Goal: Task Accomplishment & Management: Complete application form

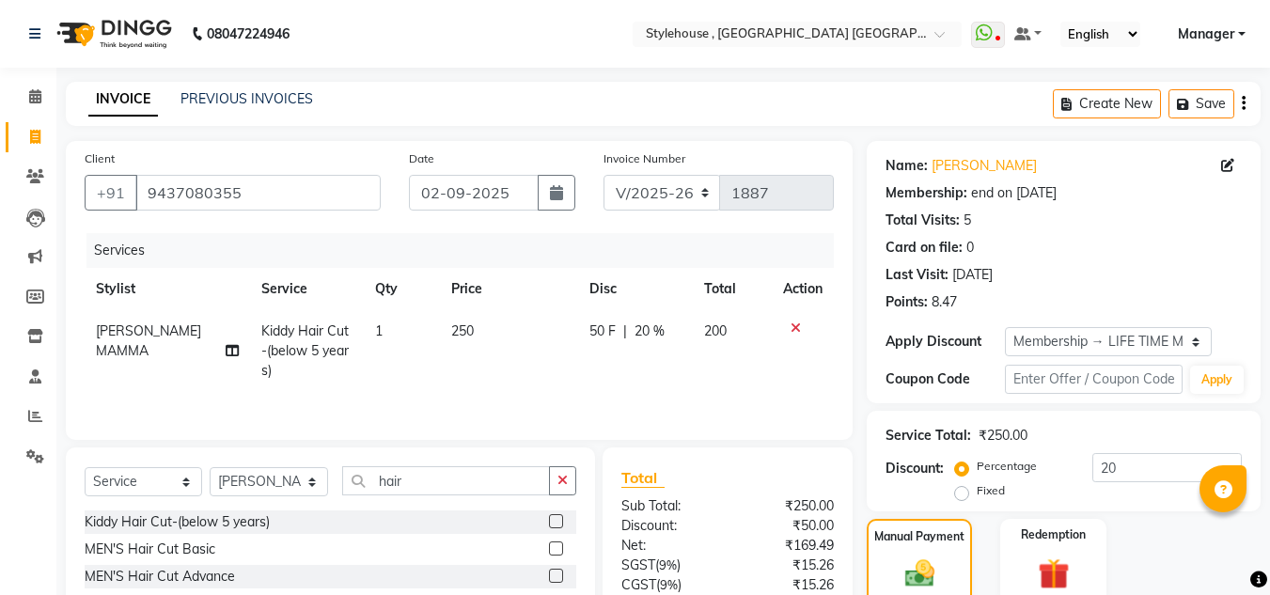
select select "7793"
select select "service"
select select "88660"
select select "1: Object"
click at [793, 328] on icon at bounding box center [795, 327] width 10 height 13
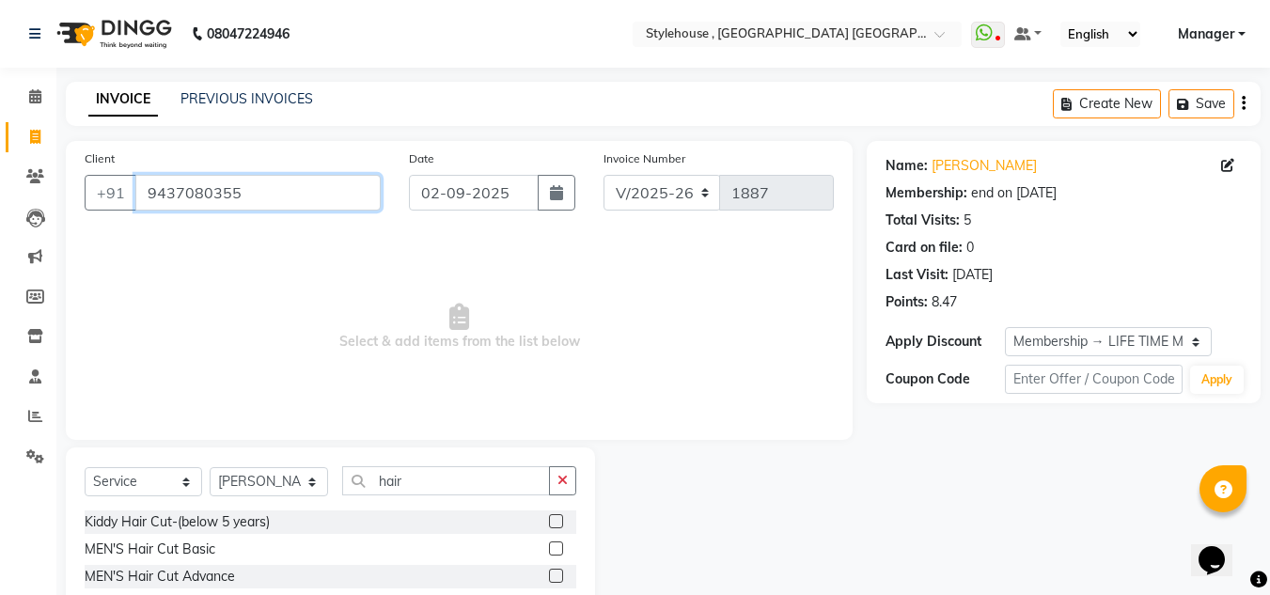
click at [277, 182] on input "9437080355" at bounding box center [257, 193] width 245 height 36
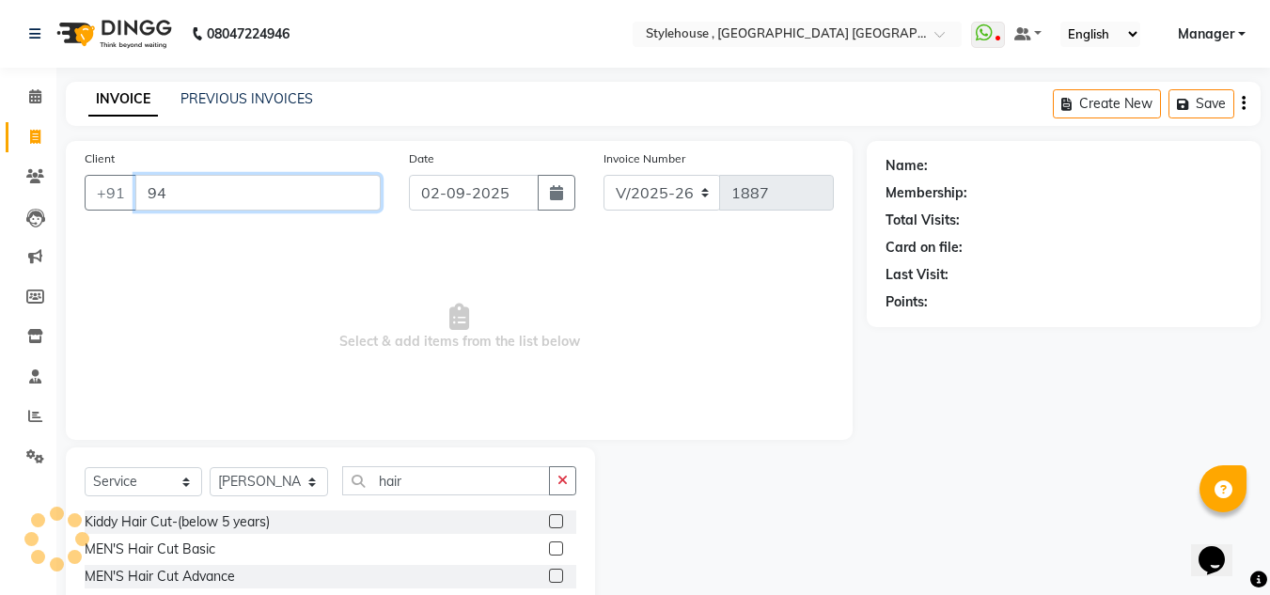
type input "9"
click at [207, 191] on input "Client" at bounding box center [257, 193] width 245 height 36
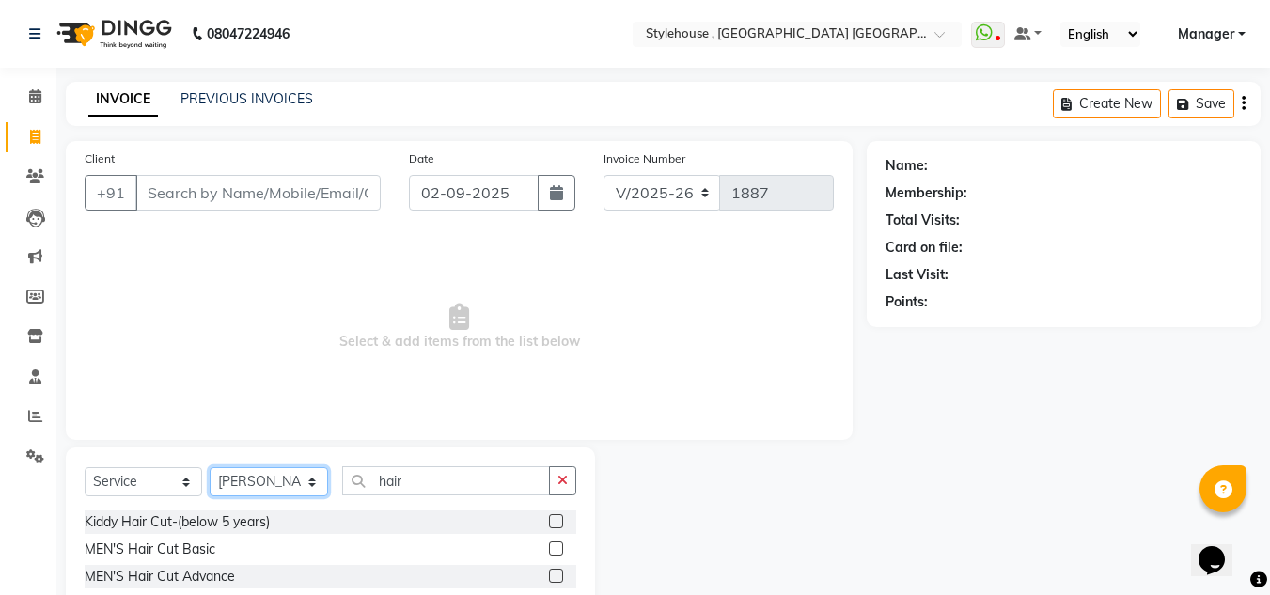
click at [302, 480] on select "Select Stylist [PERSON_NAME] [PERSON_NAME] [PERSON_NAME] [PERSON_NAME] MAMMA Ma…" at bounding box center [269, 481] width 118 height 29
select select "88892"
click at [210, 467] on select "Select Stylist [PERSON_NAME] [PERSON_NAME] [PERSON_NAME] [PERSON_NAME] MAMMA Ma…" at bounding box center [269, 481] width 118 height 29
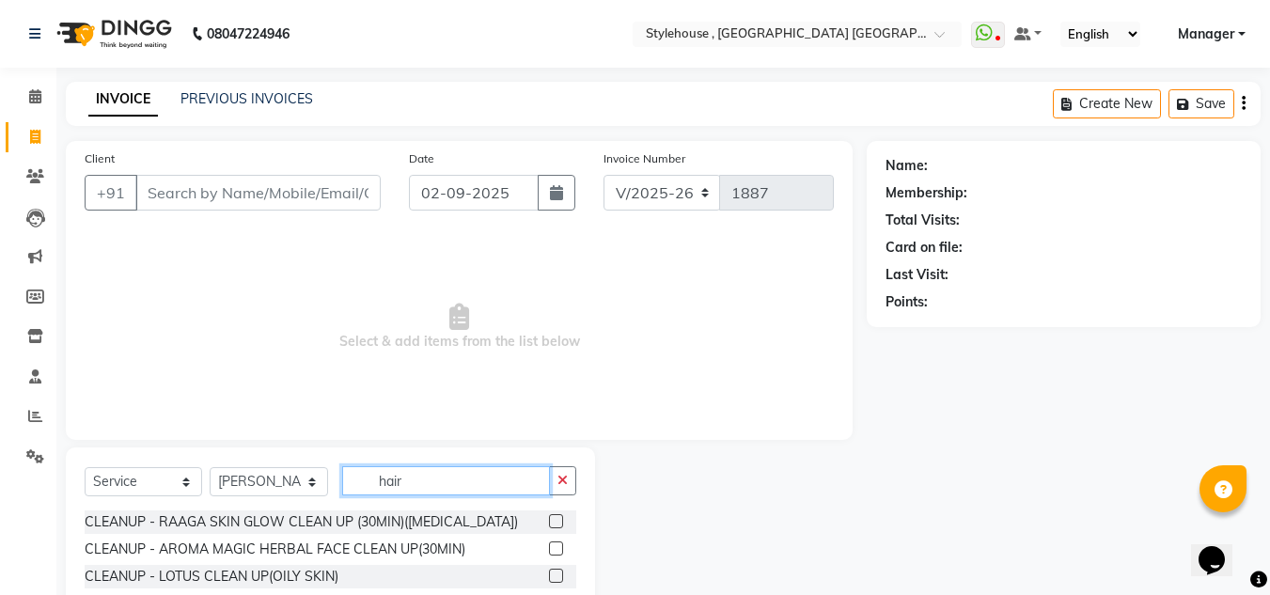
click at [448, 490] on input "hair" at bounding box center [446, 480] width 208 height 29
type input "h"
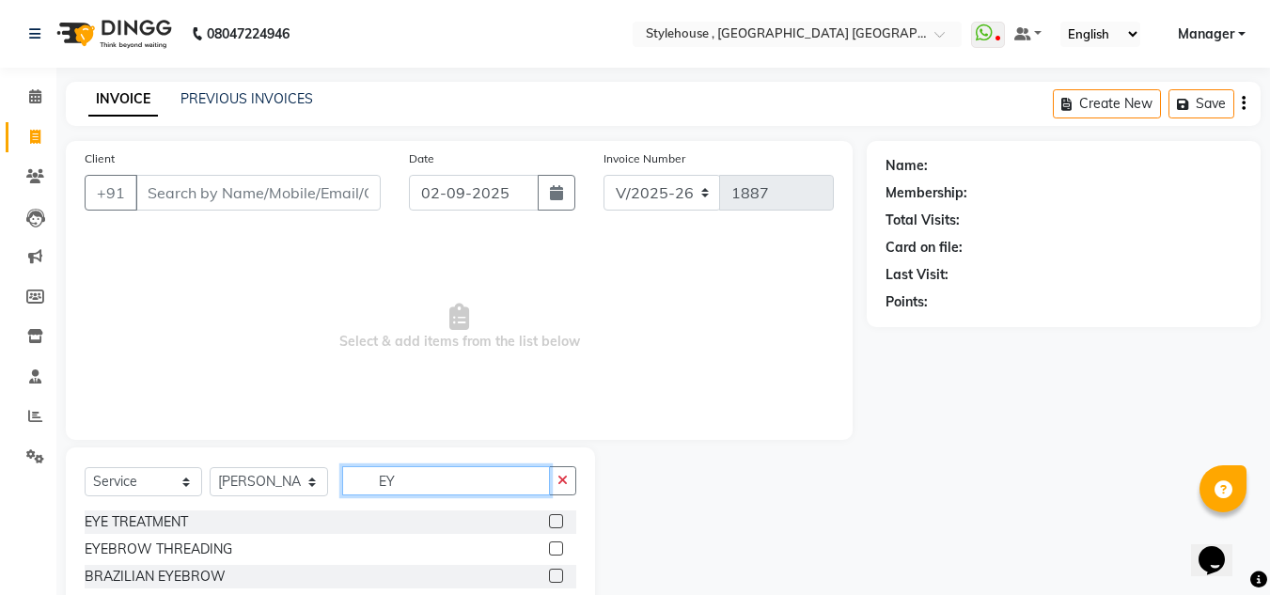
type input "EY"
click at [553, 545] on label at bounding box center [556, 548] width 14 height 14
click at [553, 545] on input "checkbox" at bounding box center [555, 549] width 12 height 12
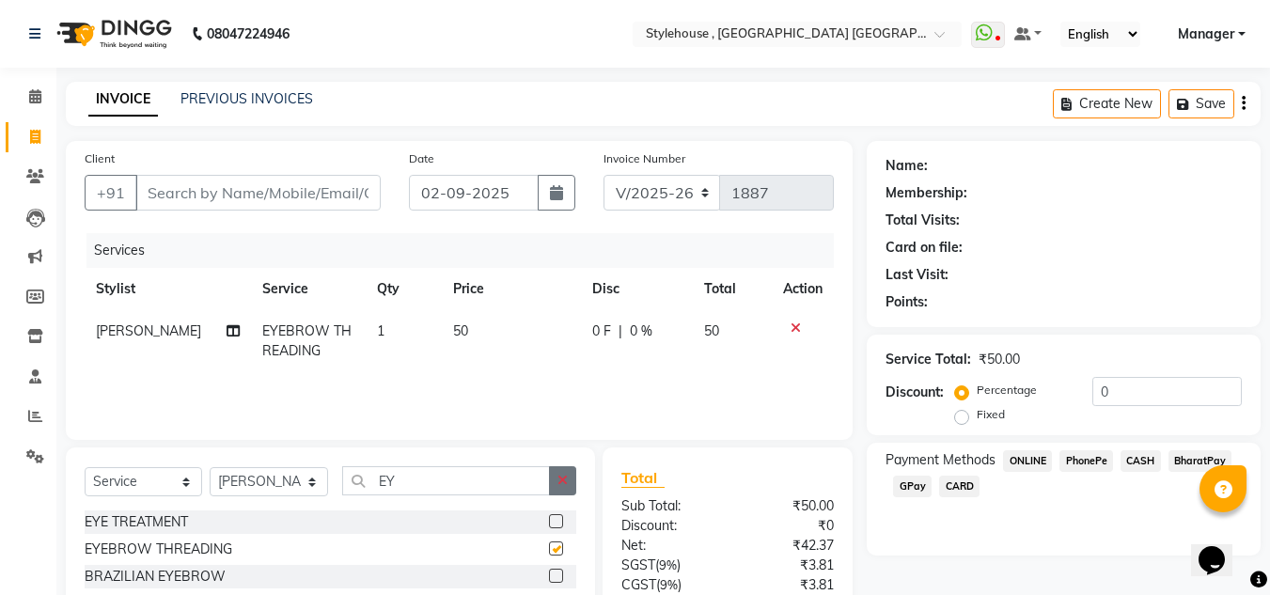
checkbox input "false"
click at [560, 476] on icon "button" at bounding box center [562, 480] width 10 height 13
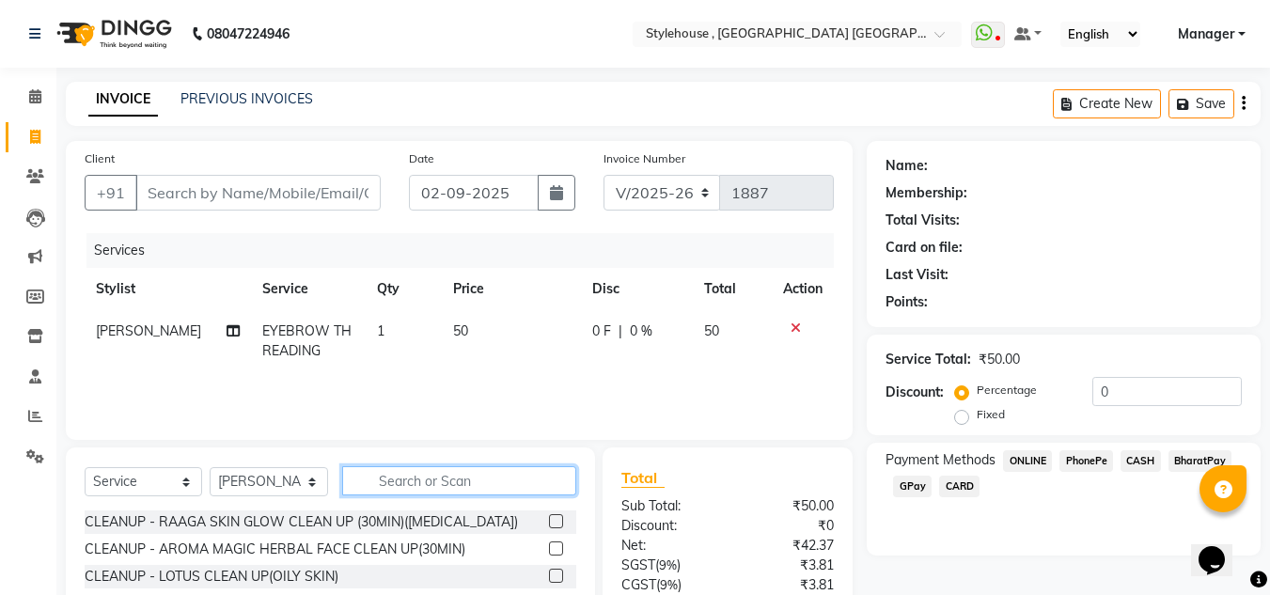
click at [480, 491] on input "text" at bounding box center [459, 480] width 234 height 29
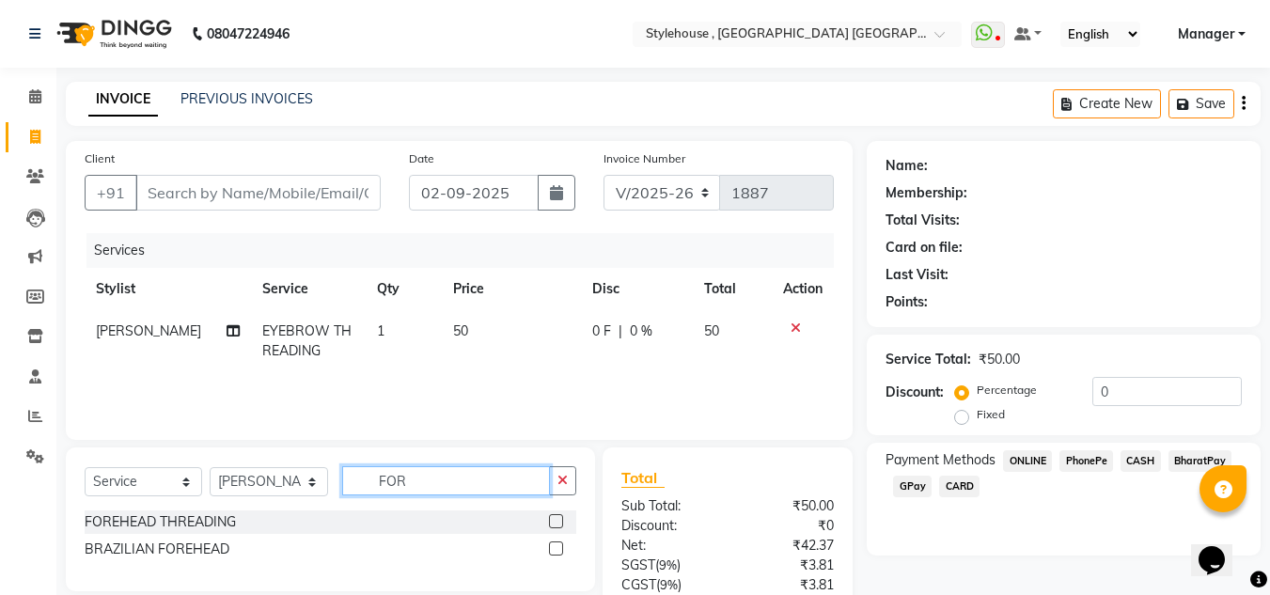
type input "FOR"
click at [555, 521] on label at bounding box center [556, 521] width 14 height 14
click at [555, 521] on input "checkbox" at bounding box center [555, 522] width 12 height 12
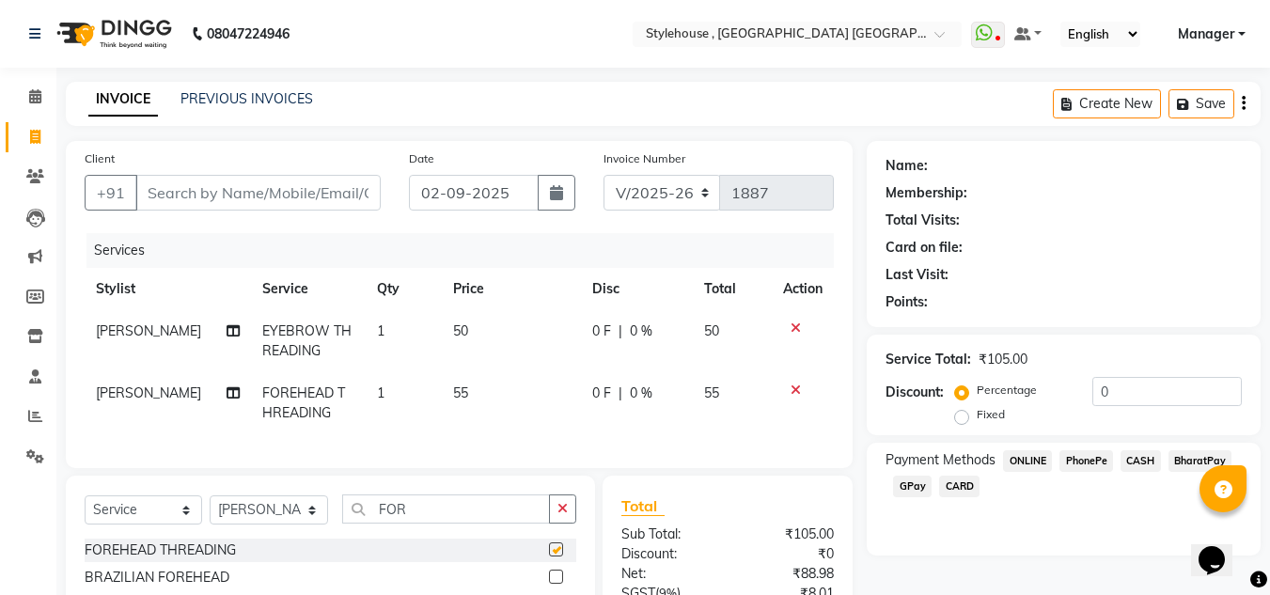
checkbox input "false"
click at [565, 515] on icon "button" at bounding box center [562, 508] width 10 height 13
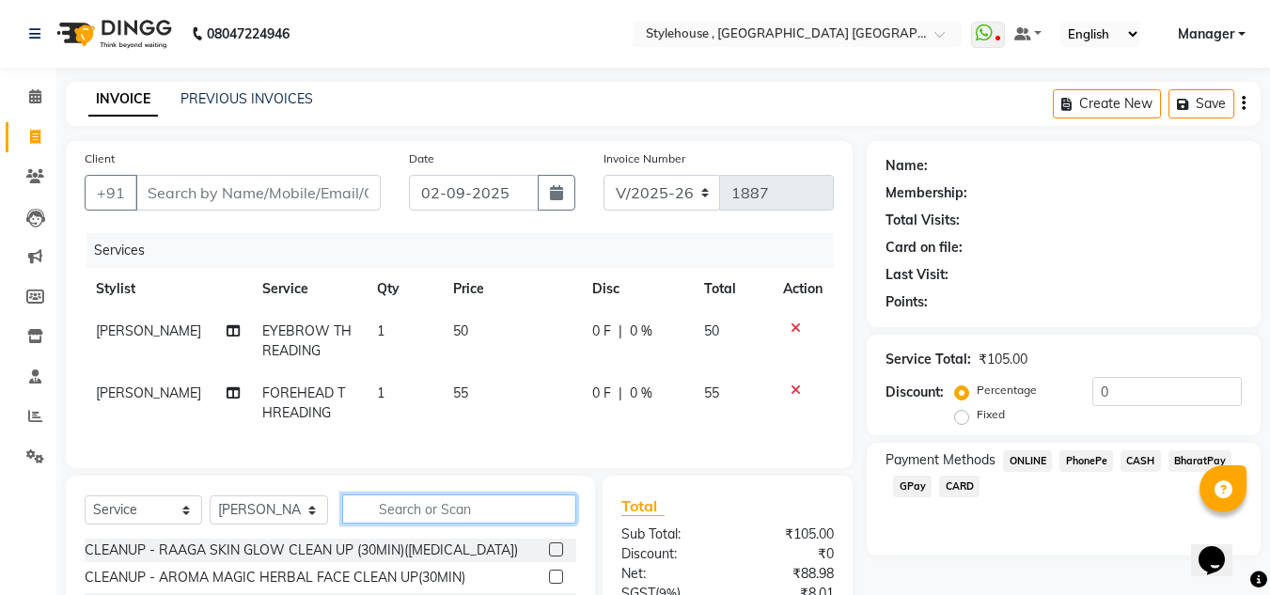
click at [413, 523] on input "text" at bounding box center [459, 508] width 234 height 29
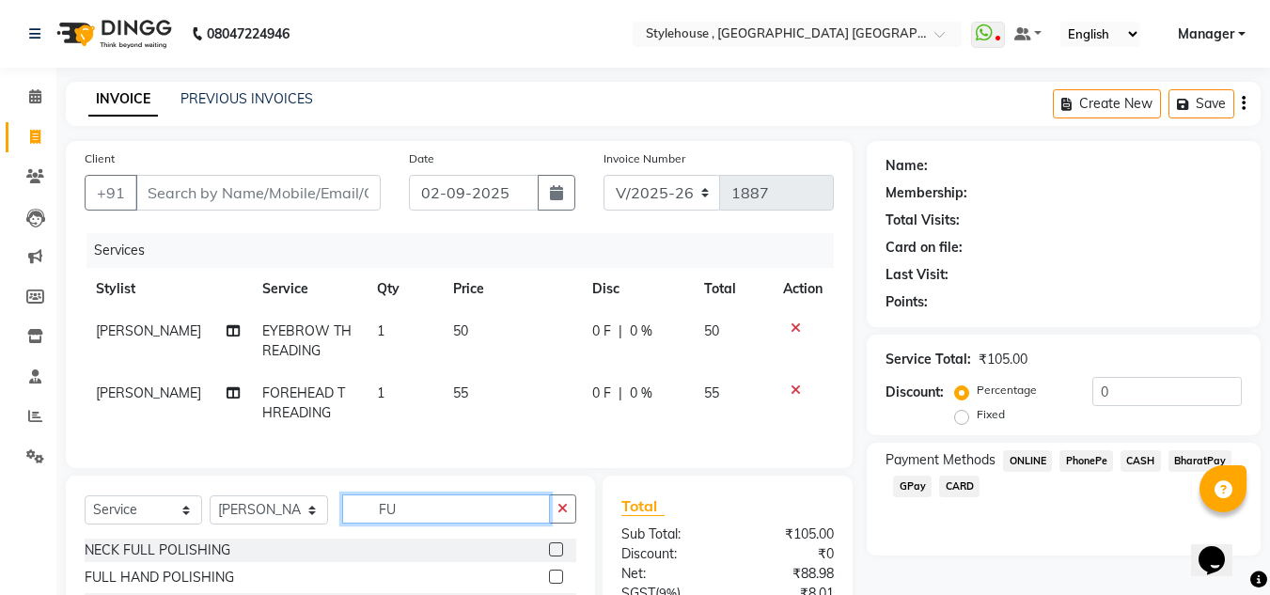
type input "F"
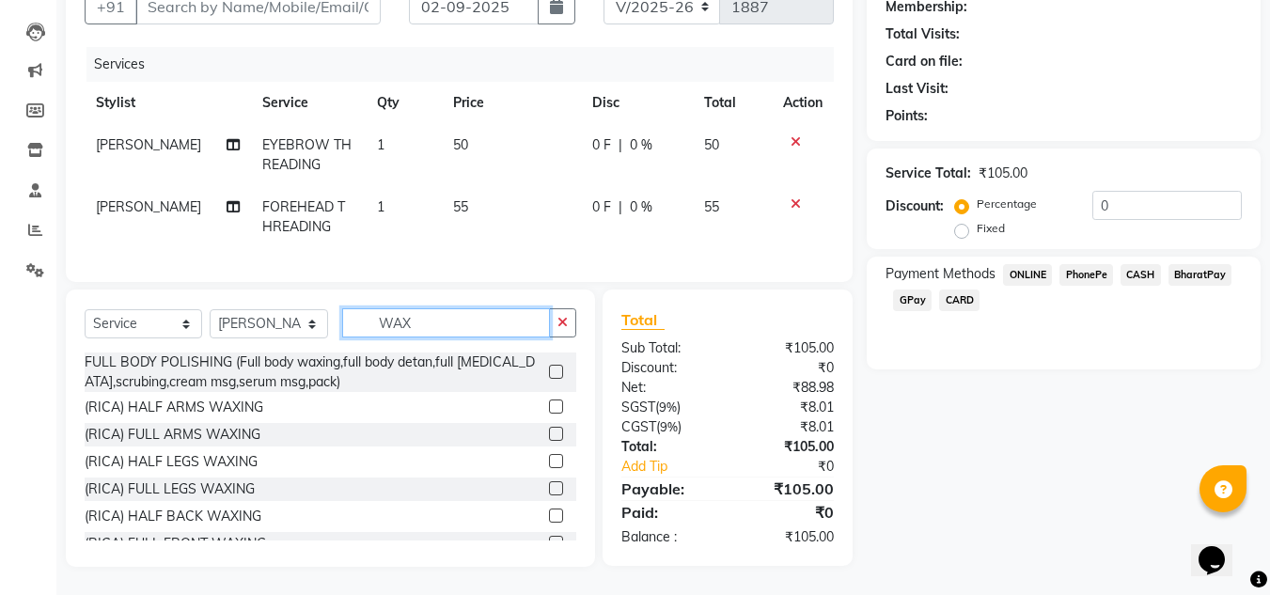
scroll to position [188, 0]
type input "WAX"
click at [549, 441] on label at bounding box center [556, 434] width 14 height 14
click at [549, 441] on input "checkbox" at bounding box center [555, 435] width 12 height 12
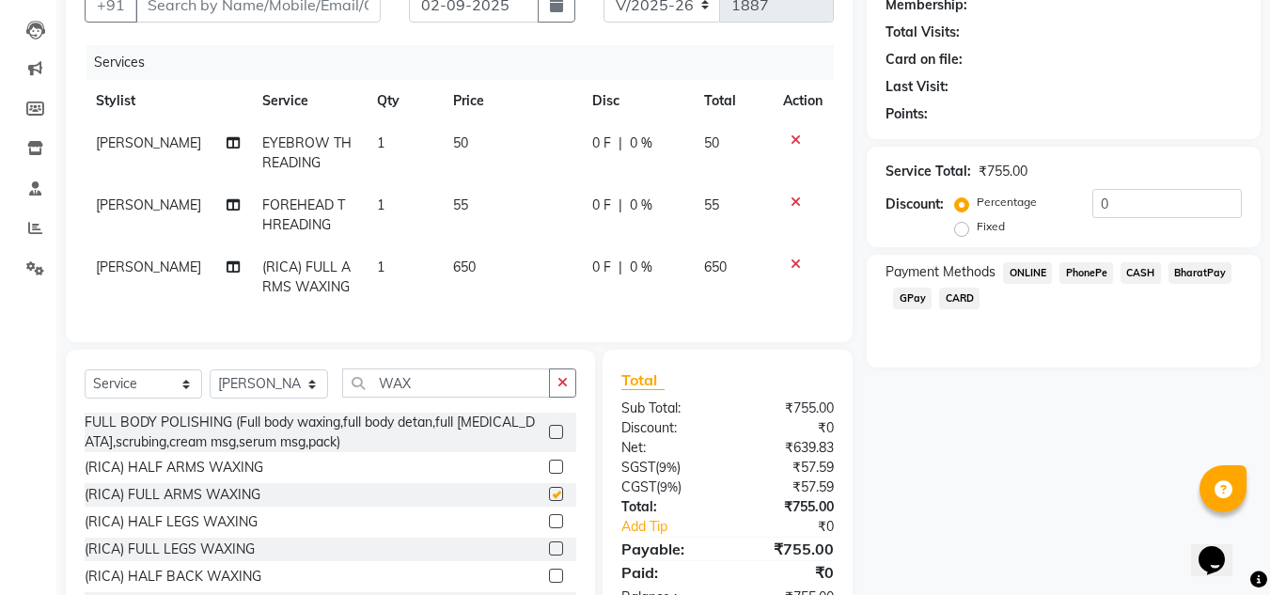
checkbox input "false"
click at [566, 389] on icon "button" at bounding box center [562, 382] width 10 height 13
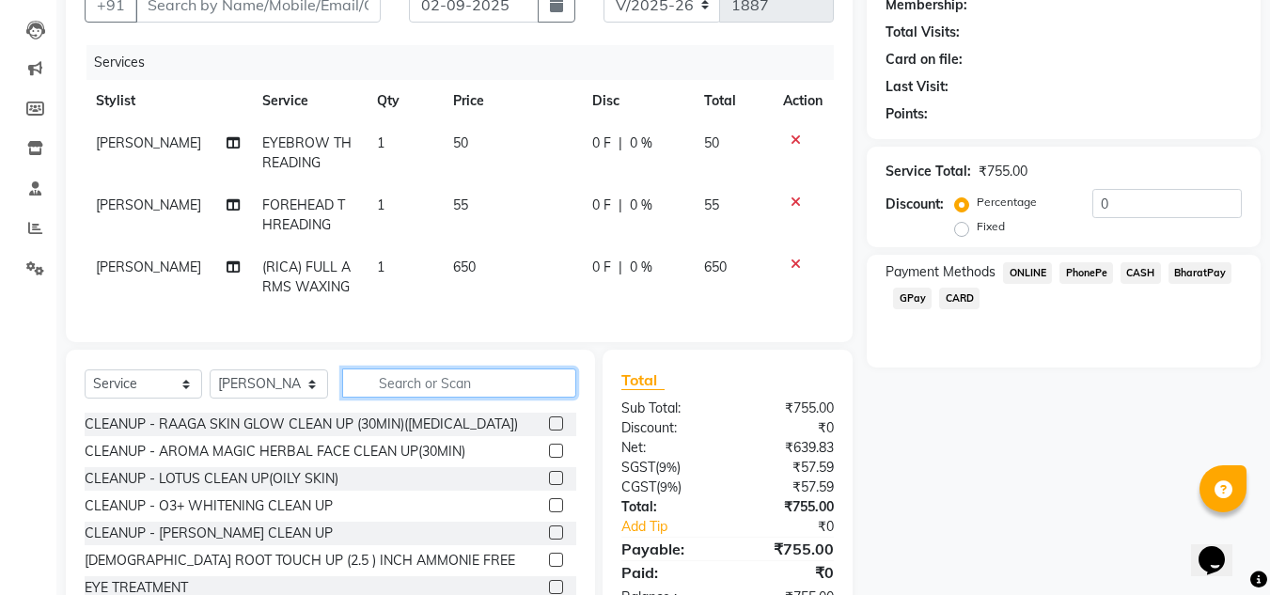
click at [490, 397] on input "text" at bounding box center [459, 382] width 234 height 29
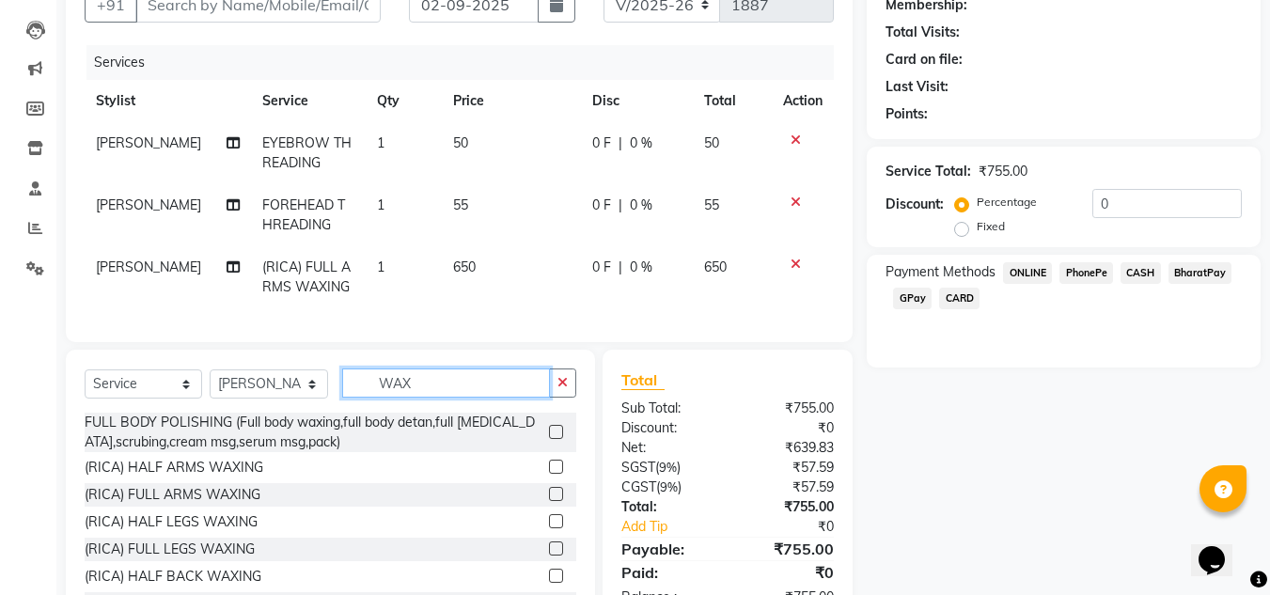
type input "WAX"
click at [549, 528] on label at bounding box center [556, 521] width 14 height 14
click at [549, 528] on input "checkbox" at bounding box center [555, 522] width 12 height 12
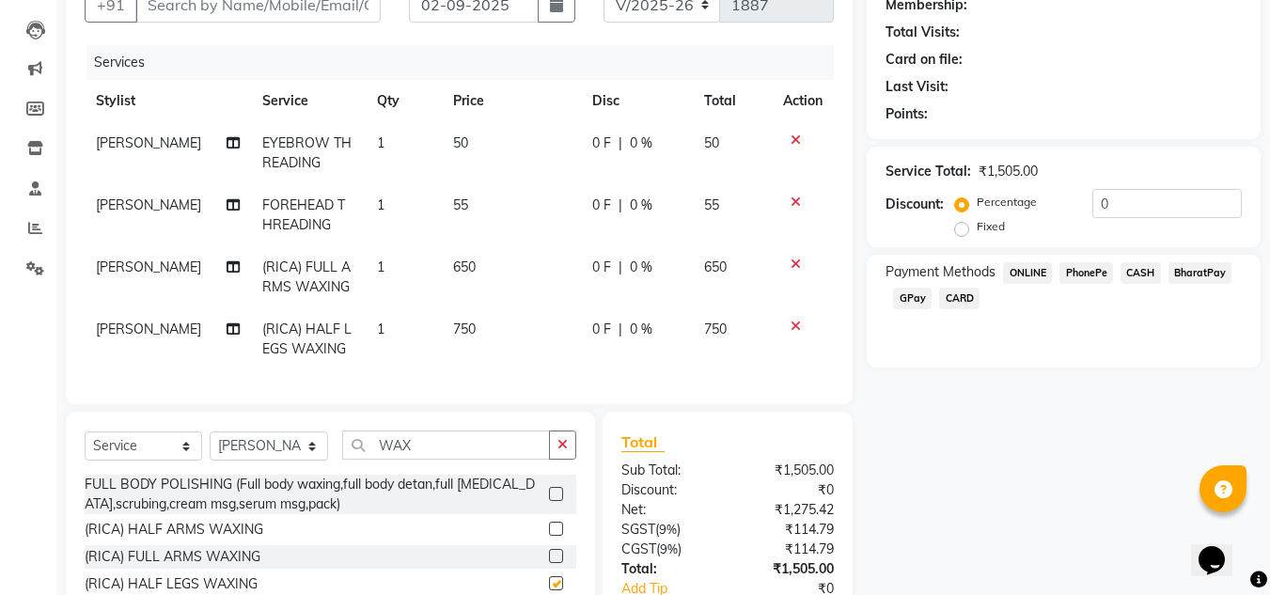
checkbox input "false"
click at [563, 451] on icon "button" at bounding box center [562, 444] width 10 height 13
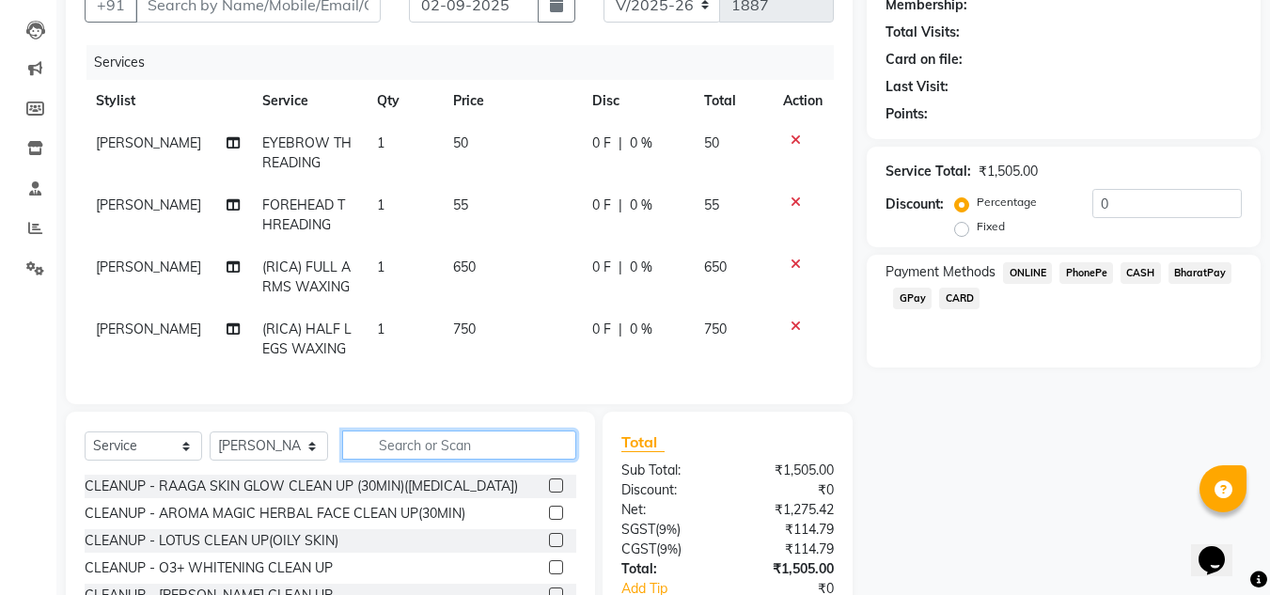
click at [455, 460] on input "text" at bounding box center [459, 444] width 234 height 29
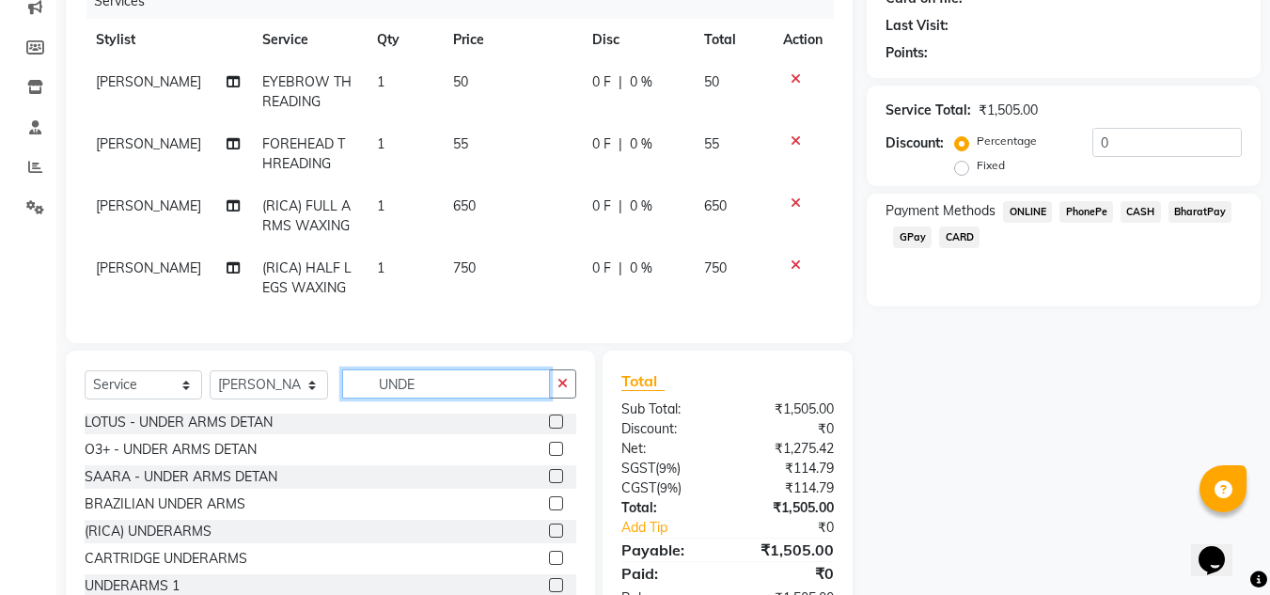
scroll to position [282, 0]
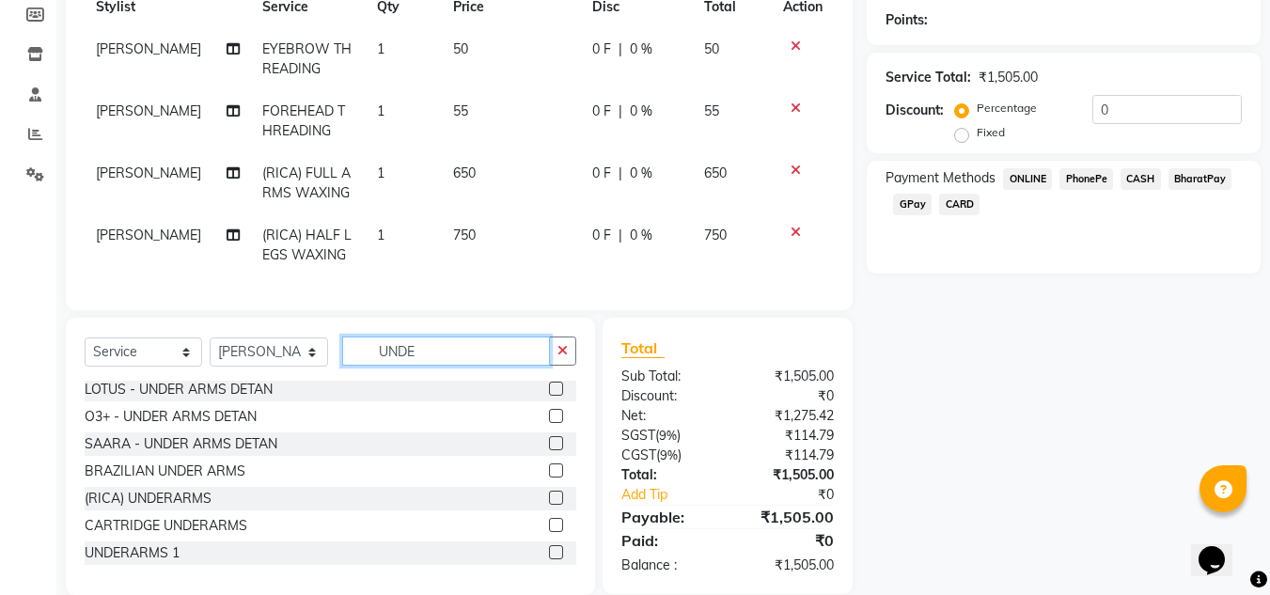
type input "UNDE"
click at [549, 505] on label at bounding box center [556, 498] width 14 height 14
click at [549, 505] on input "checkbox" at bounding box center [555, 498] width 12 height 12
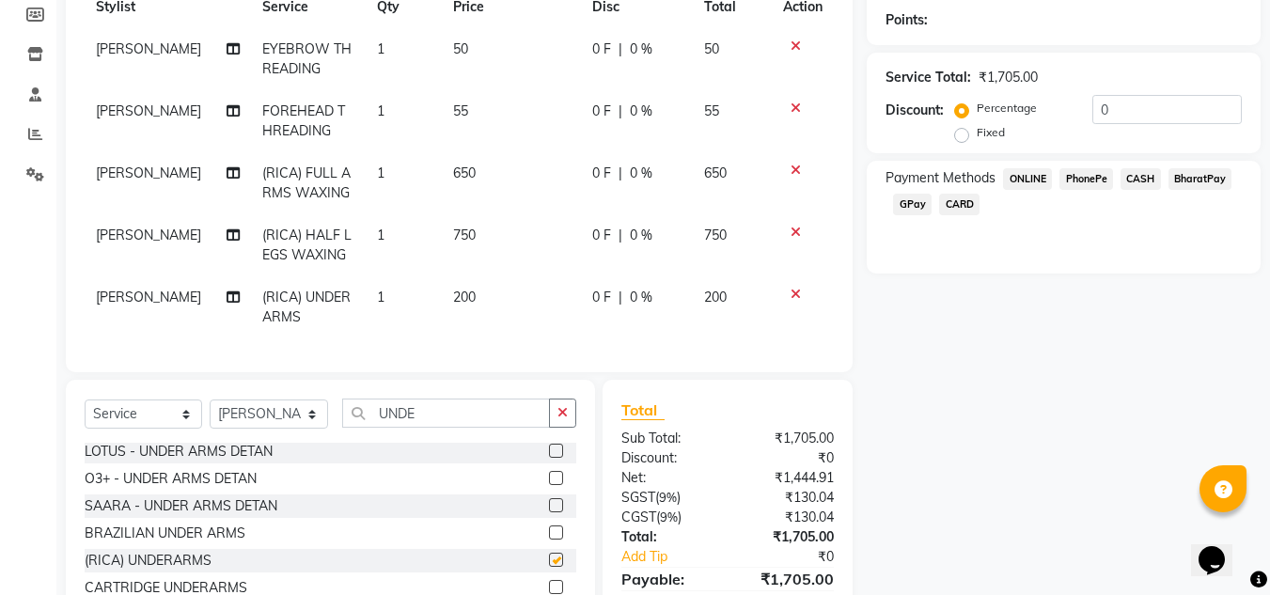
checkbox input "false"
click at [569, 428] on button "button" at bounding box center [562, 412] width 27 height 29
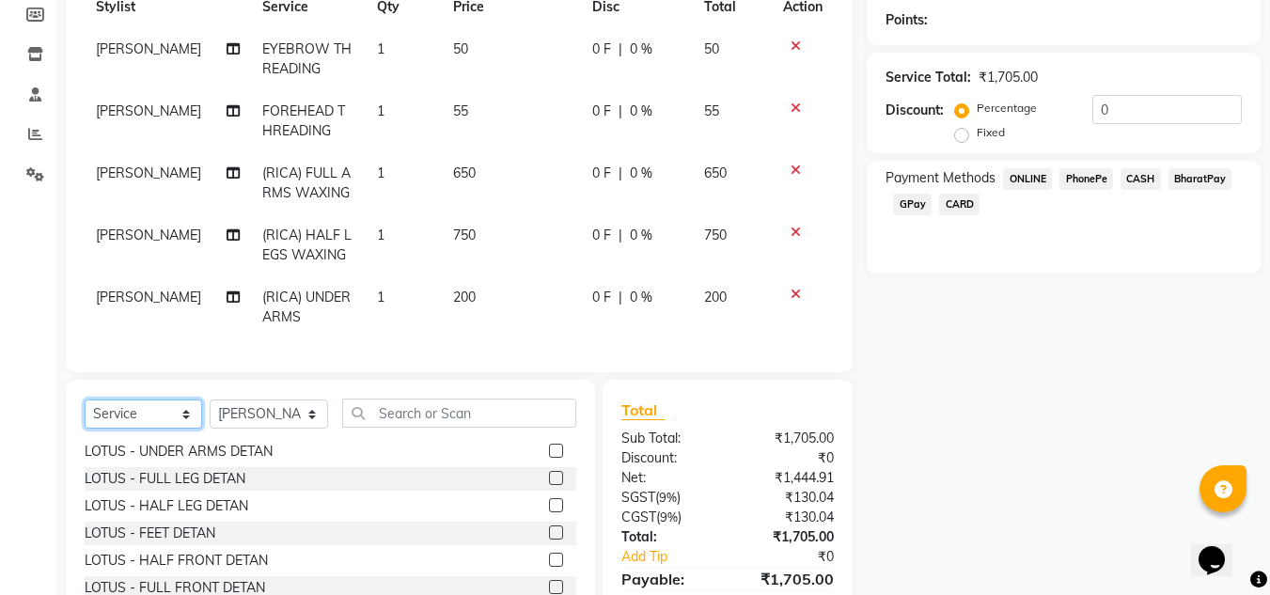
click at [161, 429] on select "Select Service Product Membership Package Voucher Prepaid Gift Card" at bounding box center [143, 413] width 117 height 29
click at [411, 426] on input "text" at bounding box center [459, 412] width 234 height 29
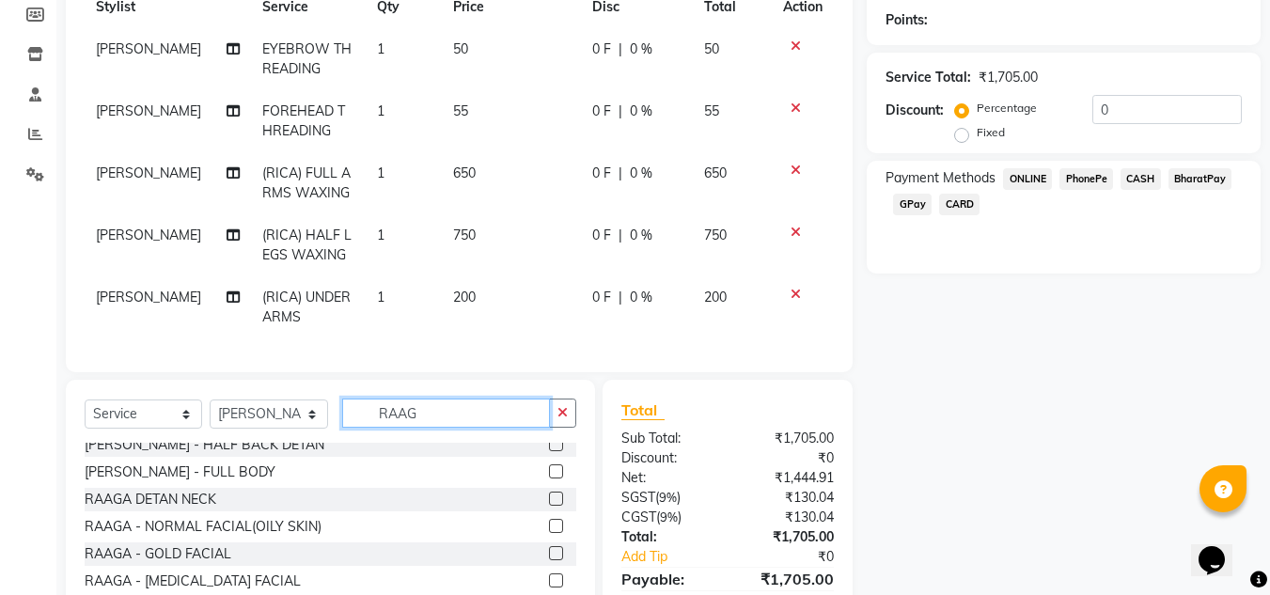
scroll to position [333, 0]
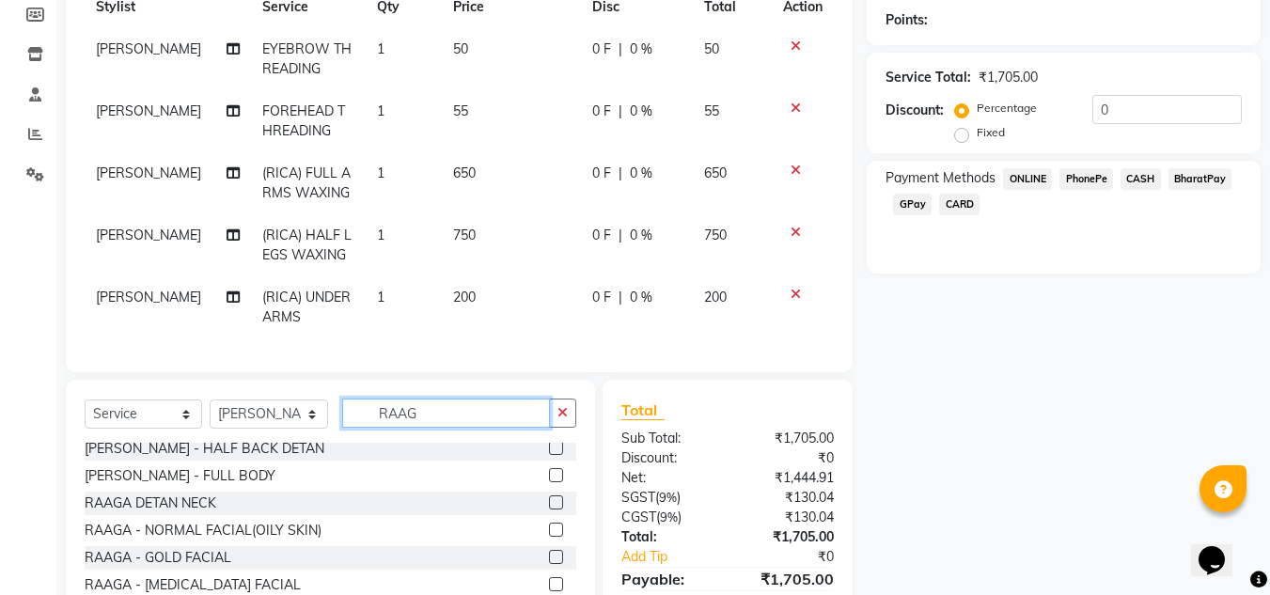
type input "RAAG"
click at [549, 564] on label at bounding box center [556, 557] width 14 height 14
click at [549, 564] on input "checkbox" at bounding box center [555, 558] width 12 height 12
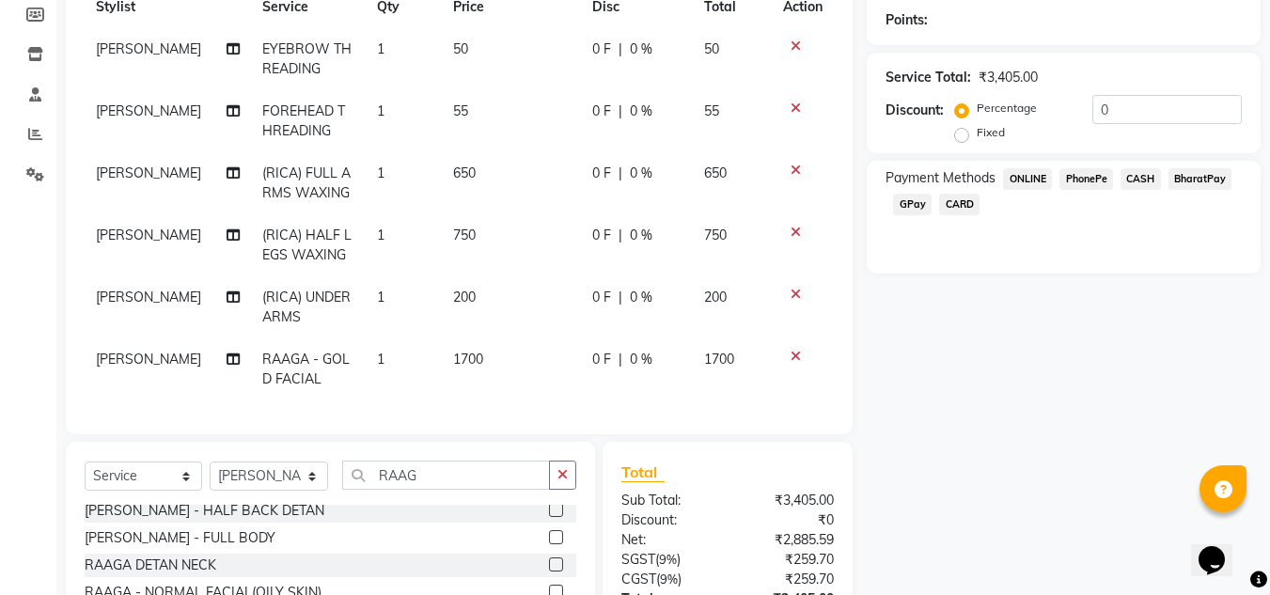
checkbox input "false"
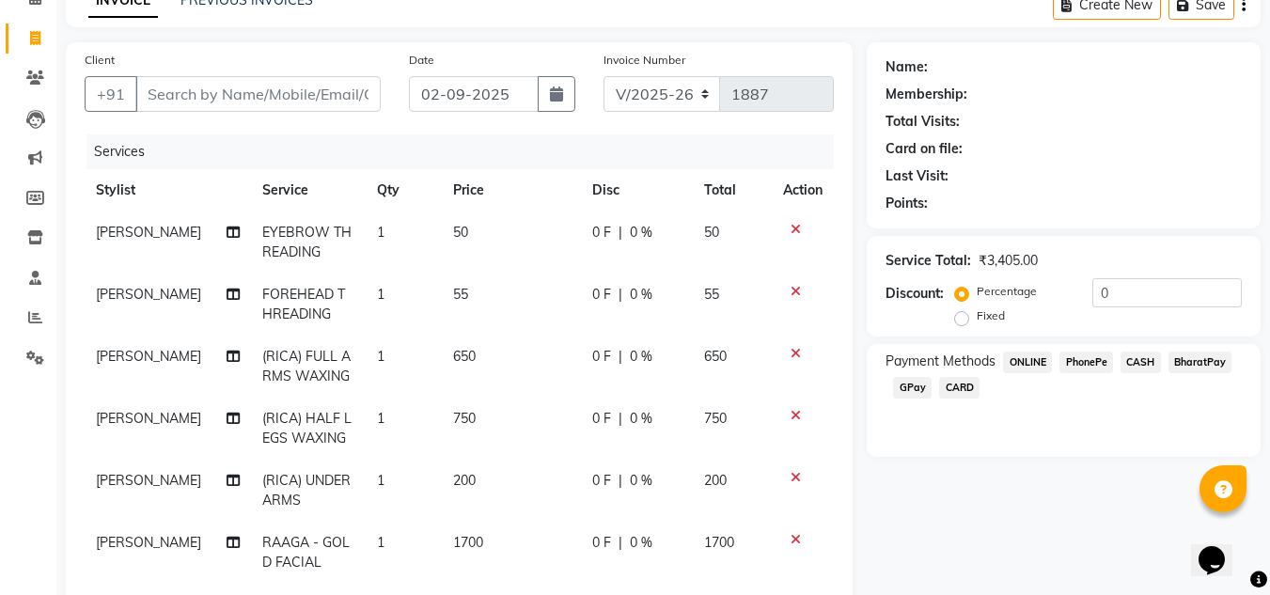
scroll to position [94, 0]
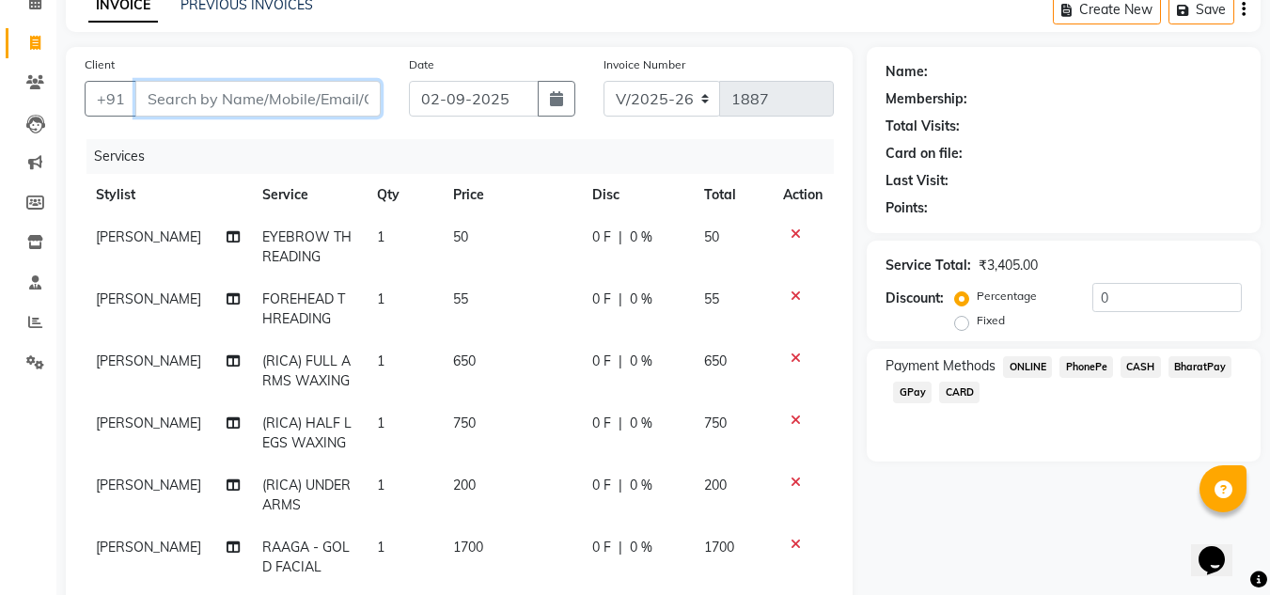
click at [171, 93] on input "Client" at bounding box center [257, 99] width 245 height 36
type input "9"
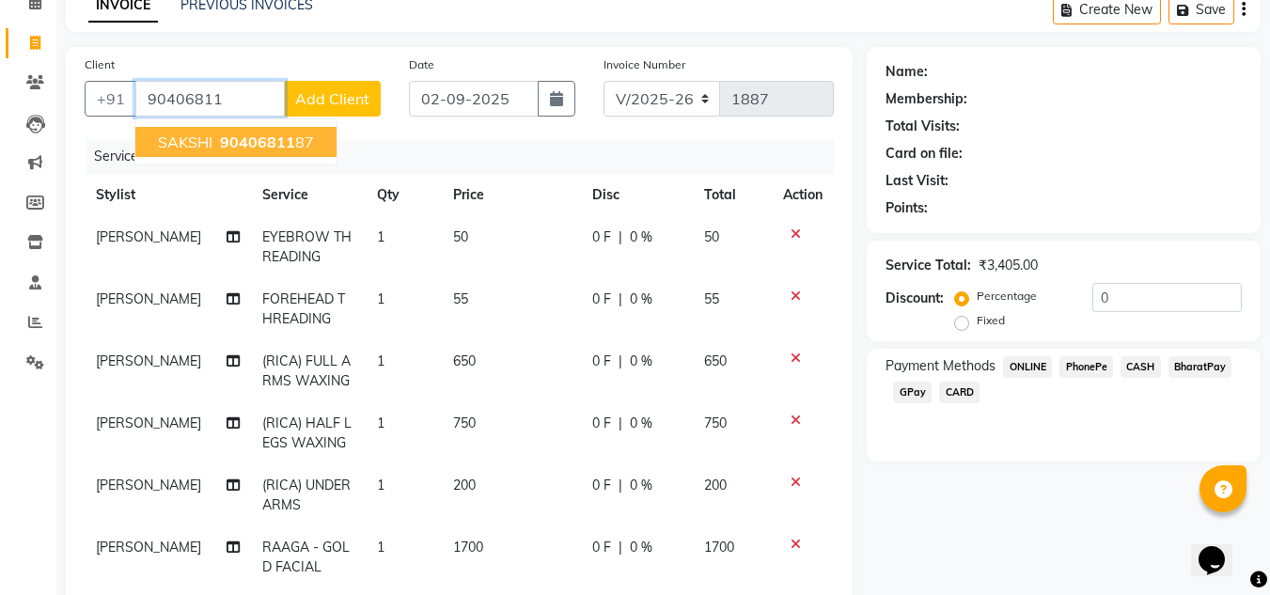
click at [272, 147] on span "90406811" at bounding box center [257, 141] width 75 height 19
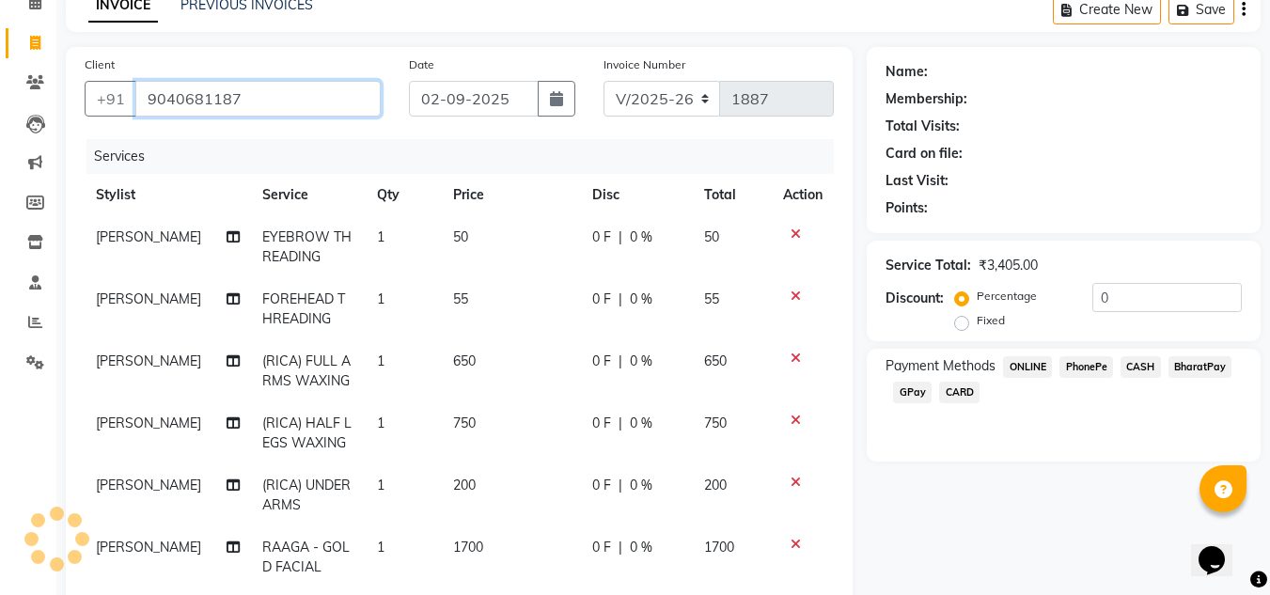
type input "9040681187"
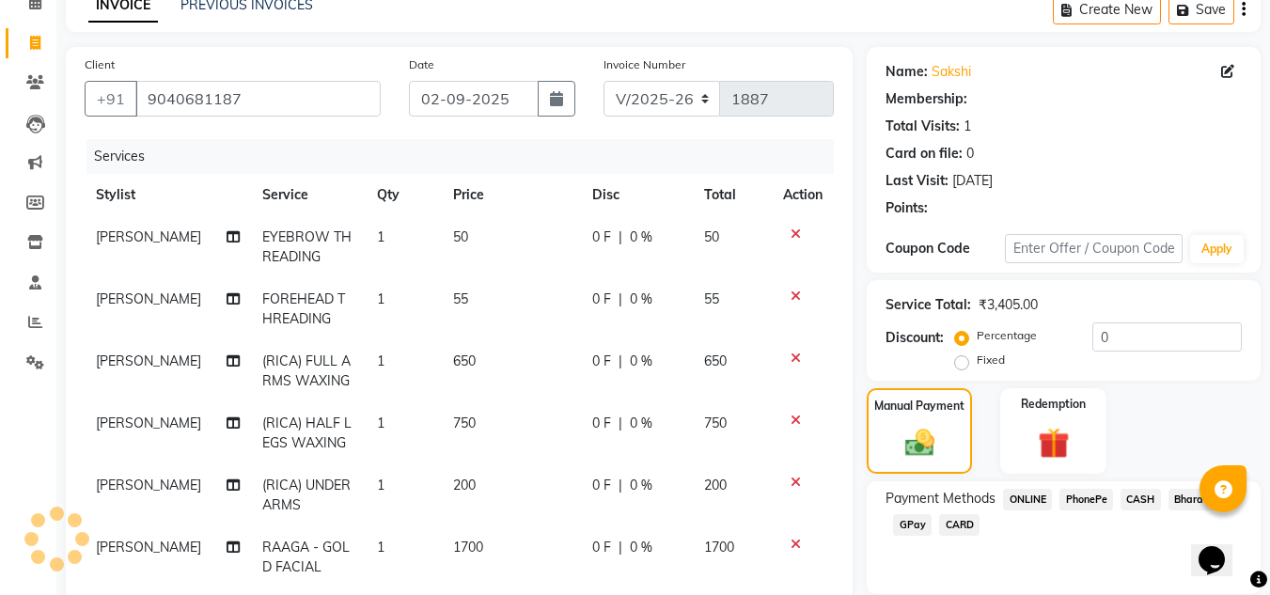
select select "1: Object"
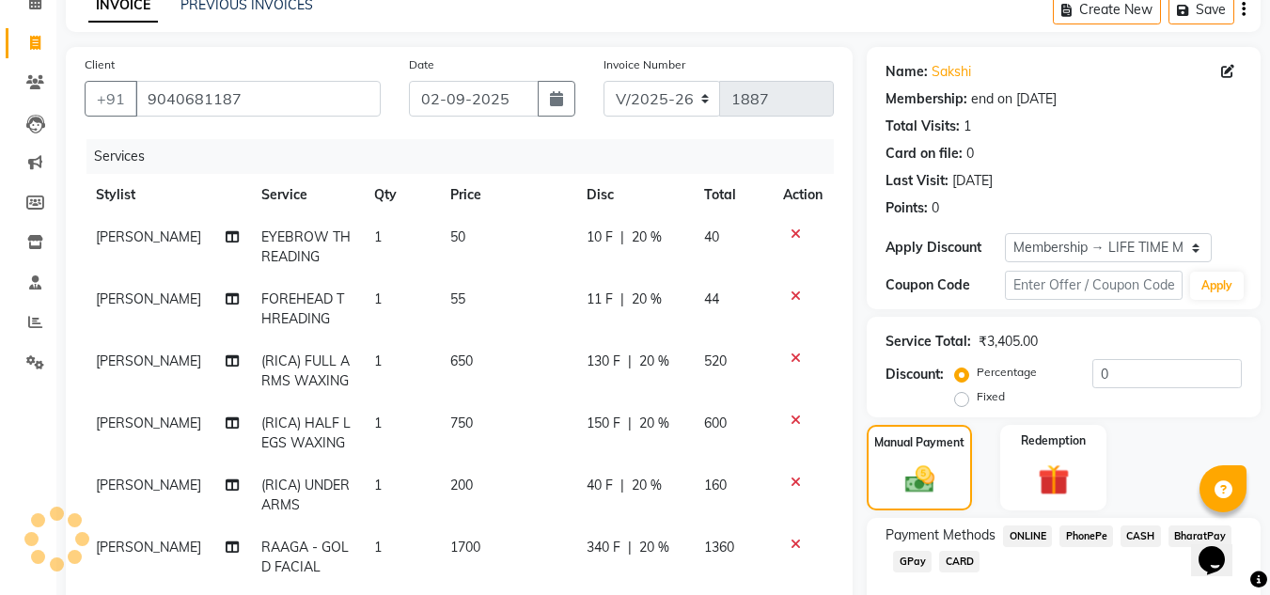
type input "20"
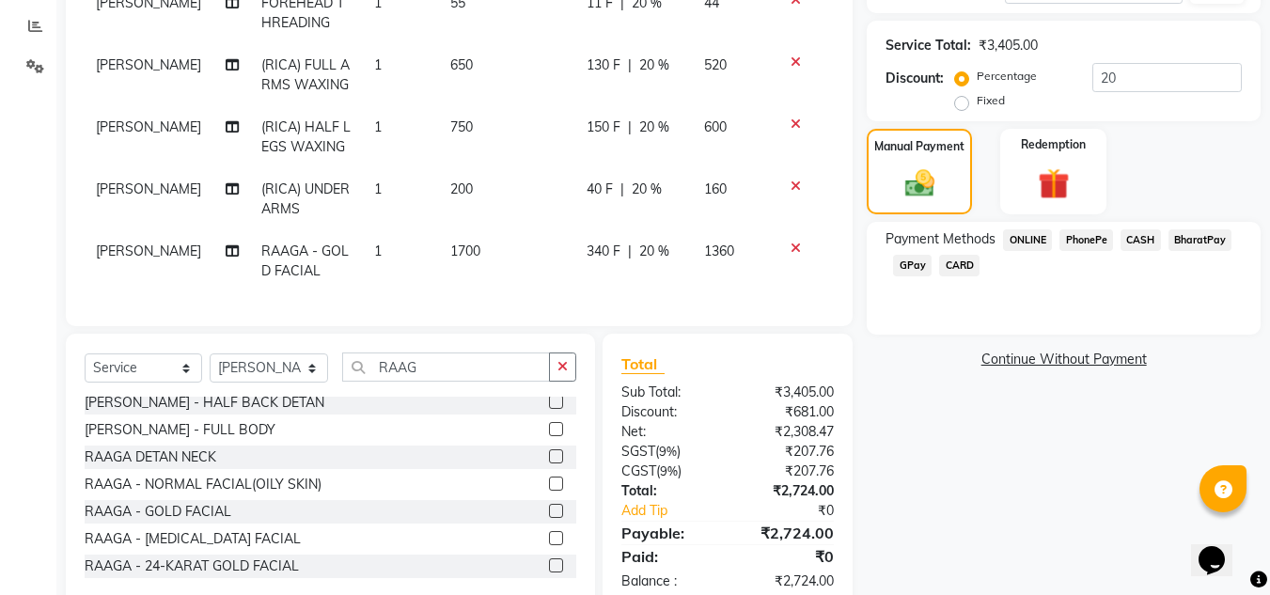
scroll to position [434, 0]
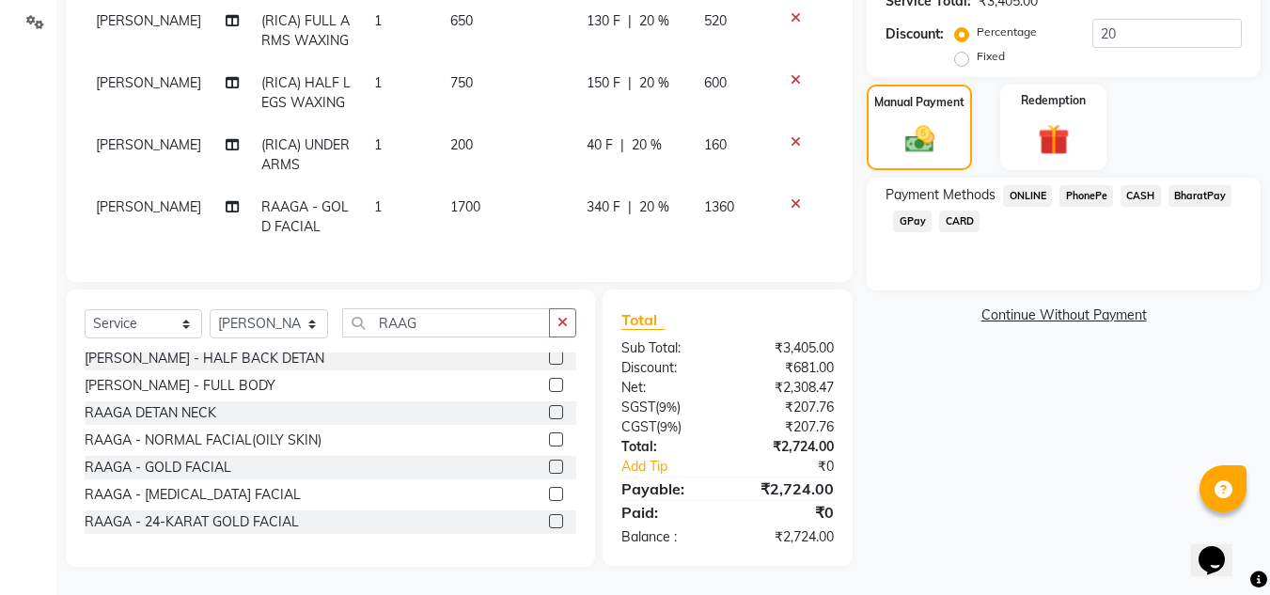
click at [922, 382] on div "Name: [PERSON_NAME] Membership: end on [DATE] Total Visits: 1 Card on file: 0 L…" at bounding box center [1070, 137] width 408 height 860
click at [1091, 202] on span "PhonePe" at bounding box center [1086, 196] width 54 height 22
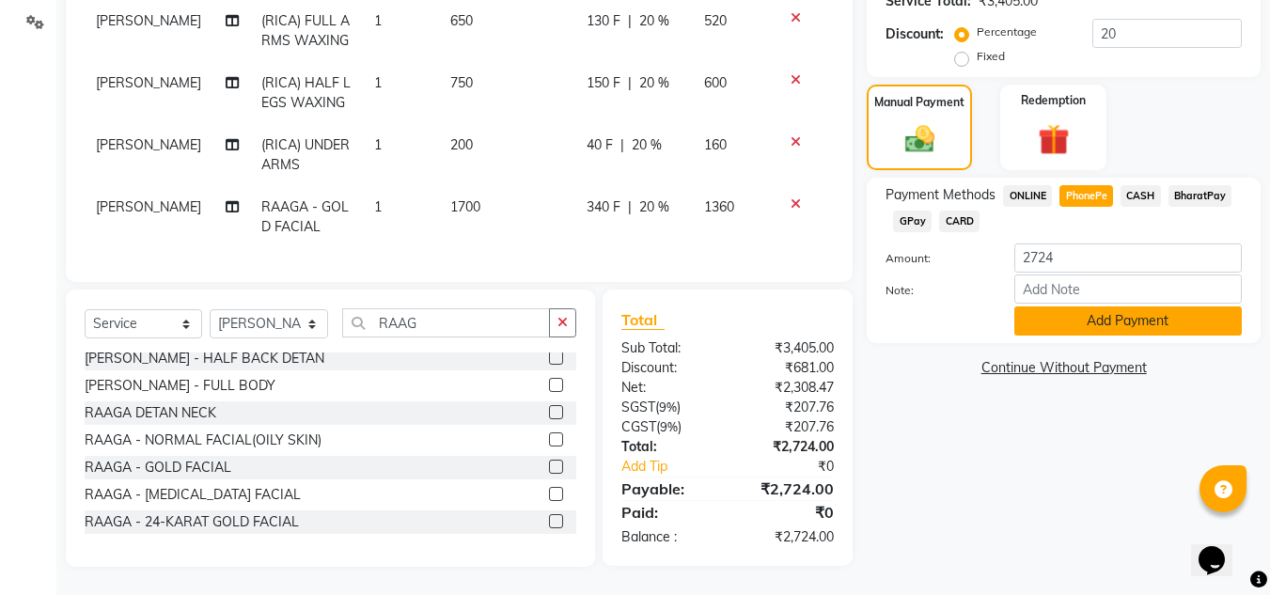
click at [1108, 332] on button "Add Payment" at bounding box center [1127, 320] width 227 height 29
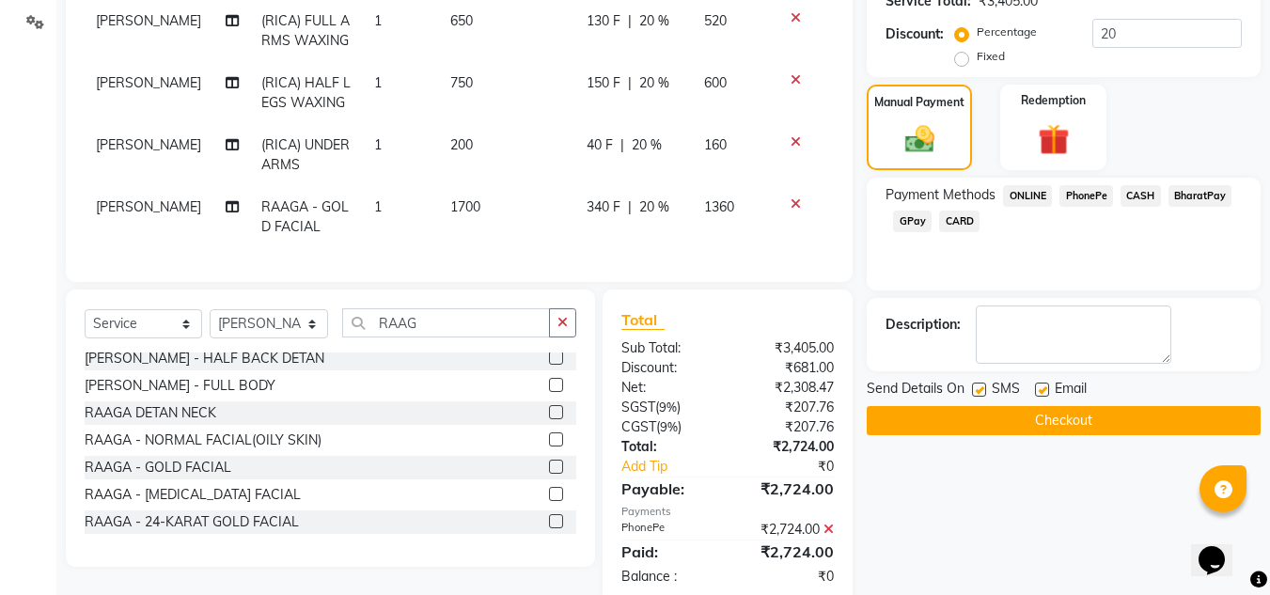
scroll to position [585, 0]
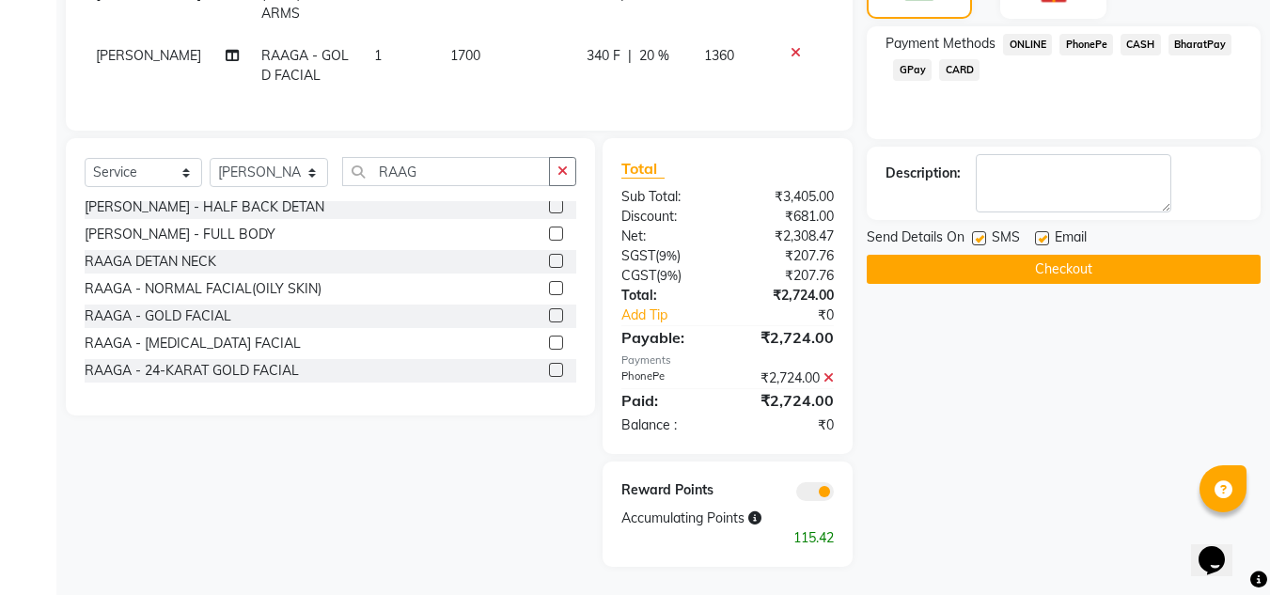
click at [1100, 276] on button "Checkout" at bounding box center [1063, 269] width 394 height 29
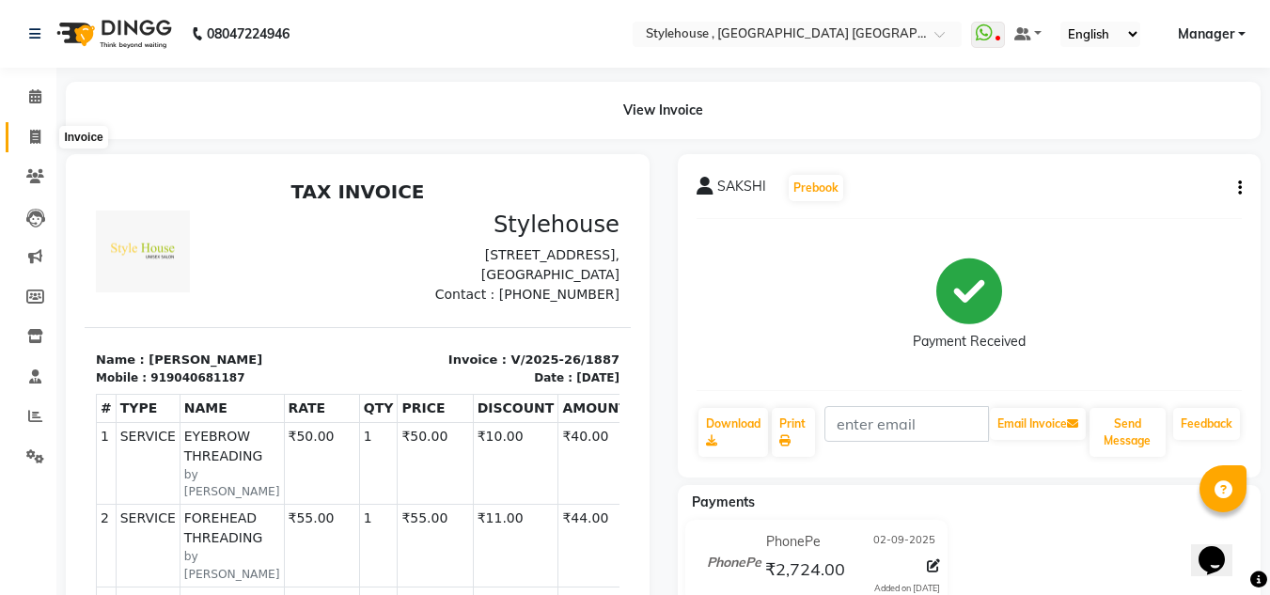
click at [34, 139] on icon at bounding box center [35, 137] width 10 height 14
select select "service"
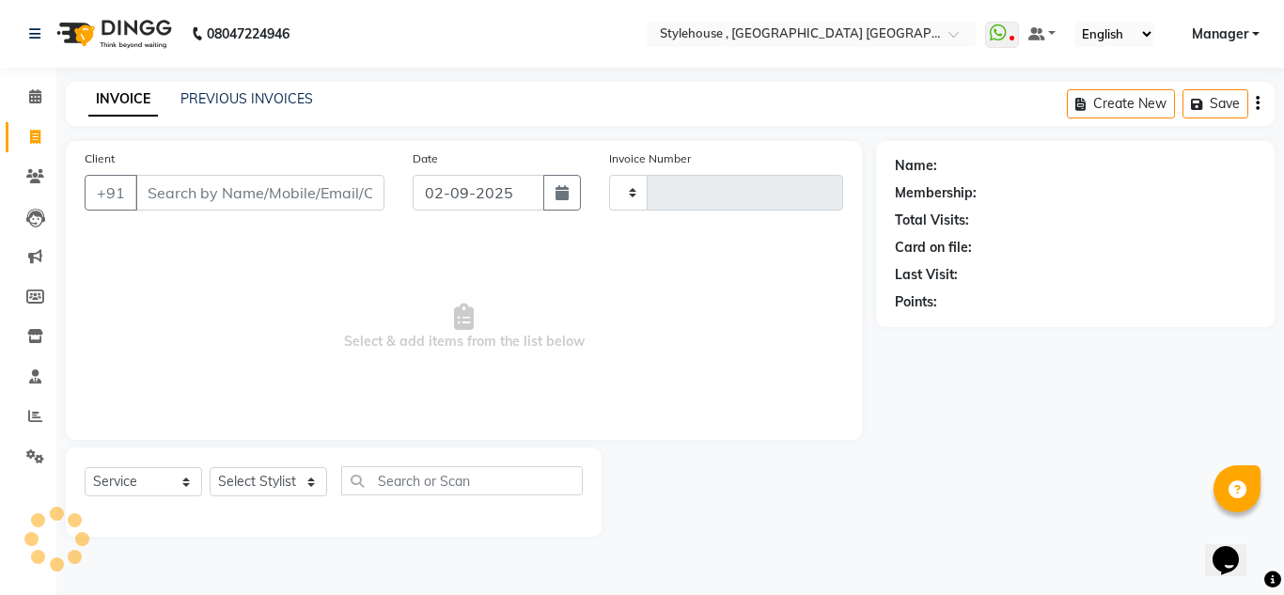
type input "1888"
select select "7793"
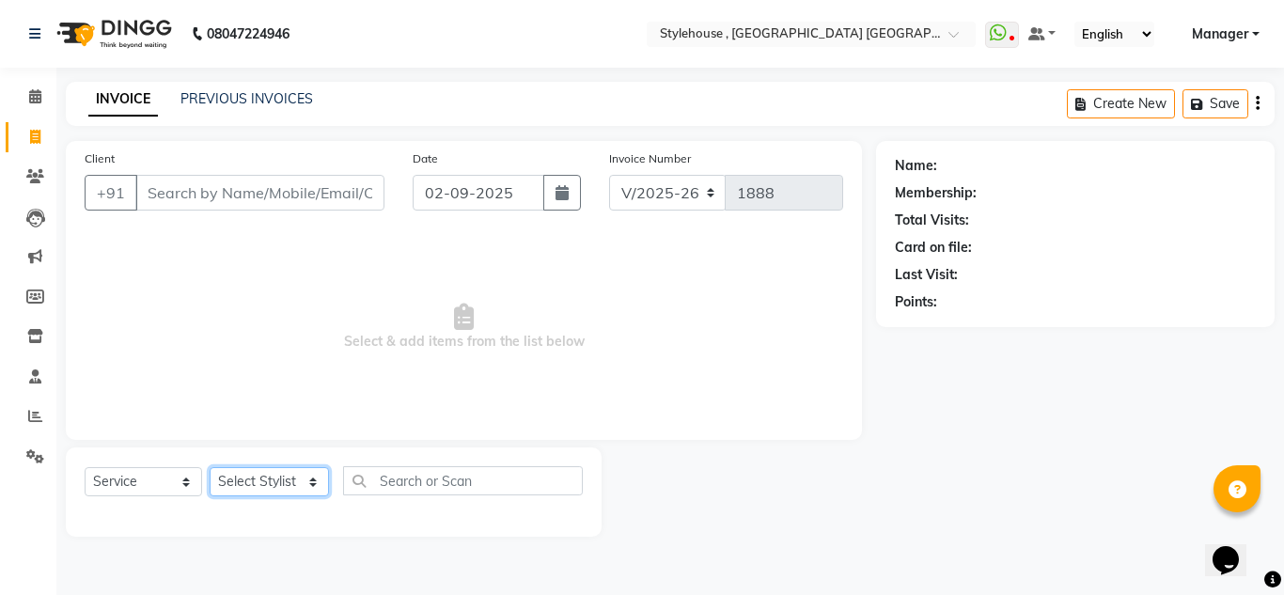
click at [253, 479] on select "Select Stylist [PERSON_NAME] [PERSON_NAME] [PERSON_NAME] [PERSON_NAME] MAMMA Ma…" at bounding box center [269, 481] width 119 height 29
select select "69893"
click at [210, 467] on select "Select Stylist [PERSON_NAME] [PERSON_NAME] [PERSON_NAME] [PERSON_NAME] MAMMA Ma…" at bounding box center [269, 481] width 119 height 29
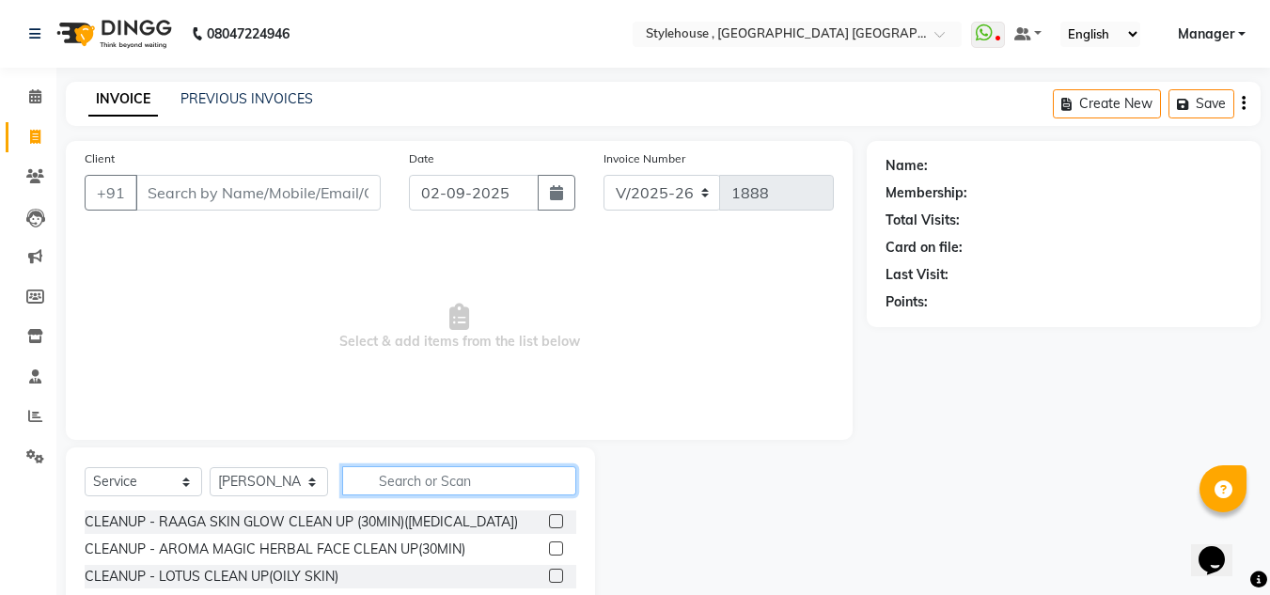
click at [421, 491] on input "text" at bounding box center [459, 480] width 234 height 29
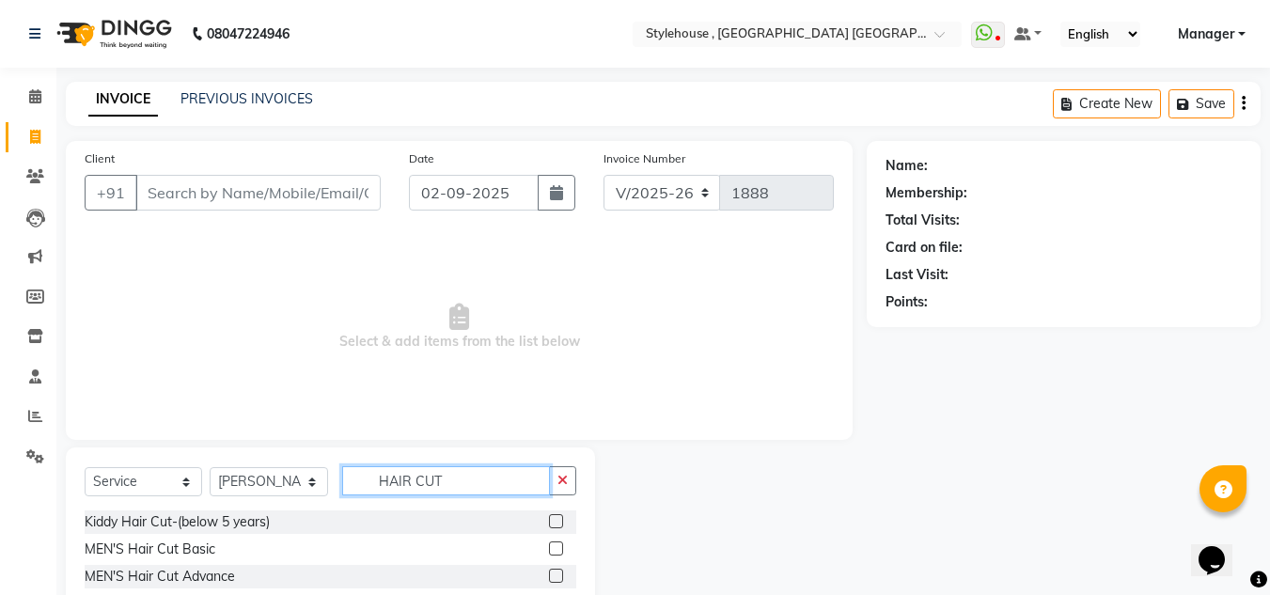
type input "HAIR CUT"
click at [549, 550] on label at bounding box center [556, 548] width 14 height 14
click at [549, 550] on input "checkbox" at bounding box center [555, 549] width 12 height 12
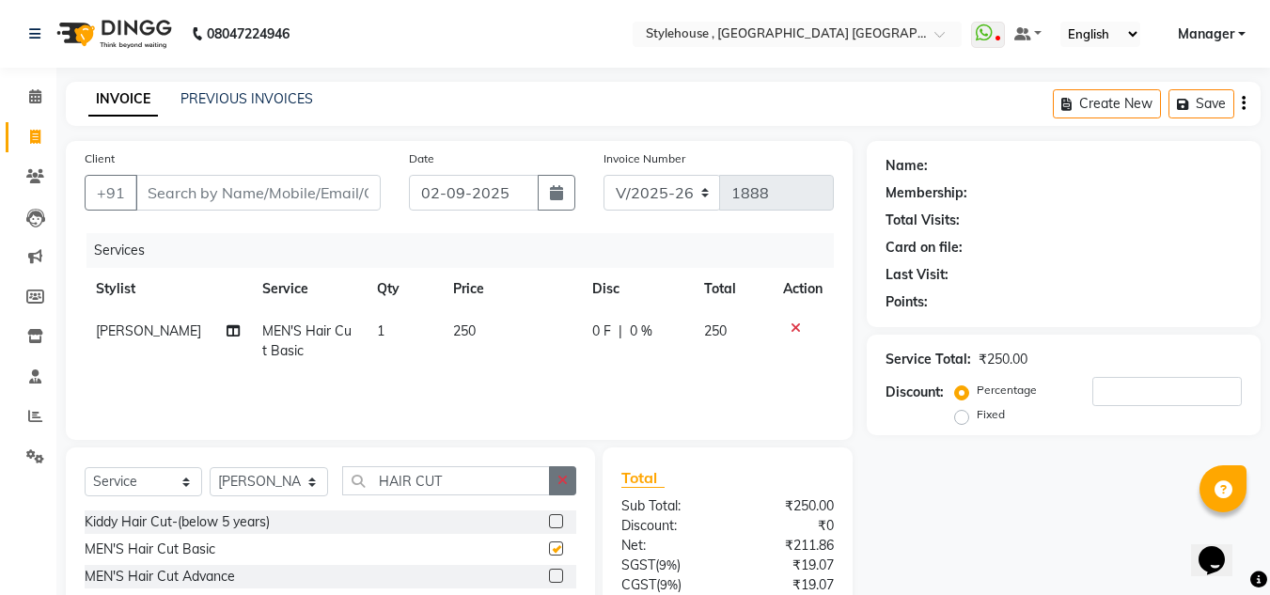
checkbox input "false"
click at [227, 189] on input "Client" at bounding box center [257, 193] width 245 height 36
type input "8"
type input "0"
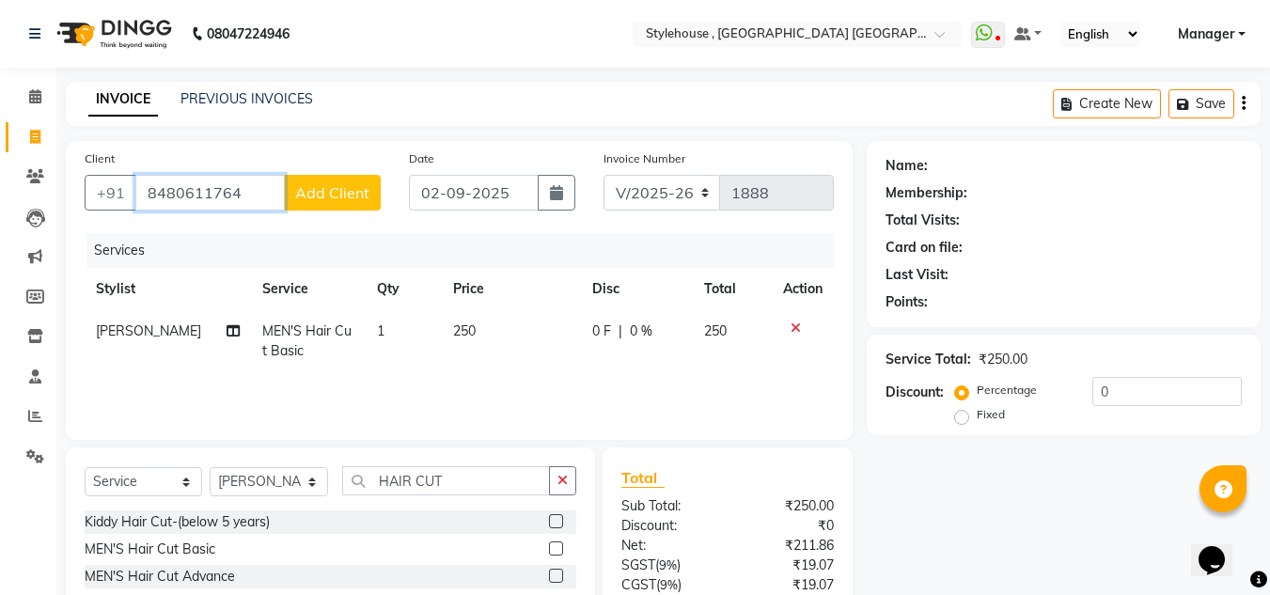
type input "8480611764"
click at [345, 190] on span "Add Client" at bounding box center [332, 192] width 74 height 19
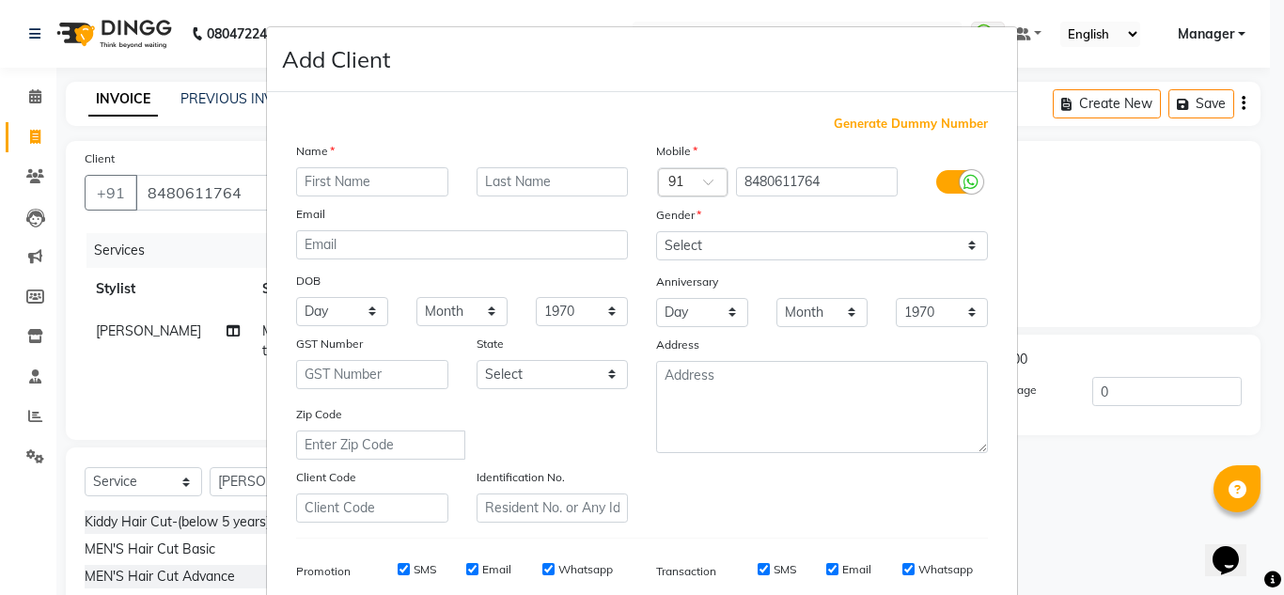
click at [352, 186] on input "text" at bounding box center [372, 181] width 152 height 29
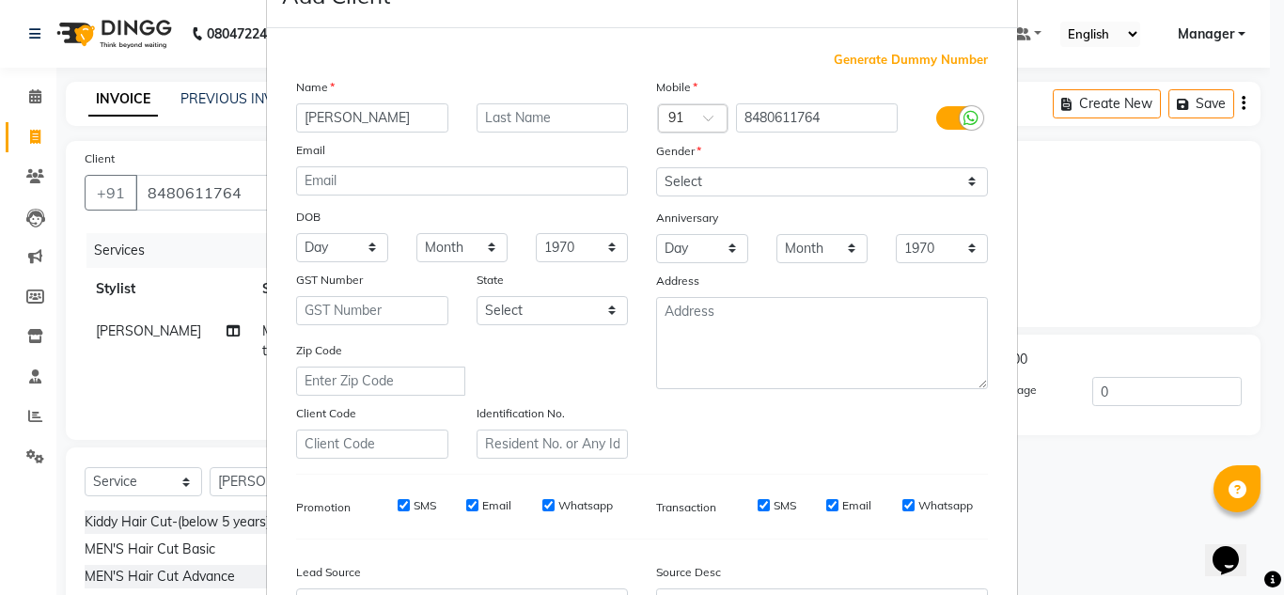
scroll to position [94, 0]
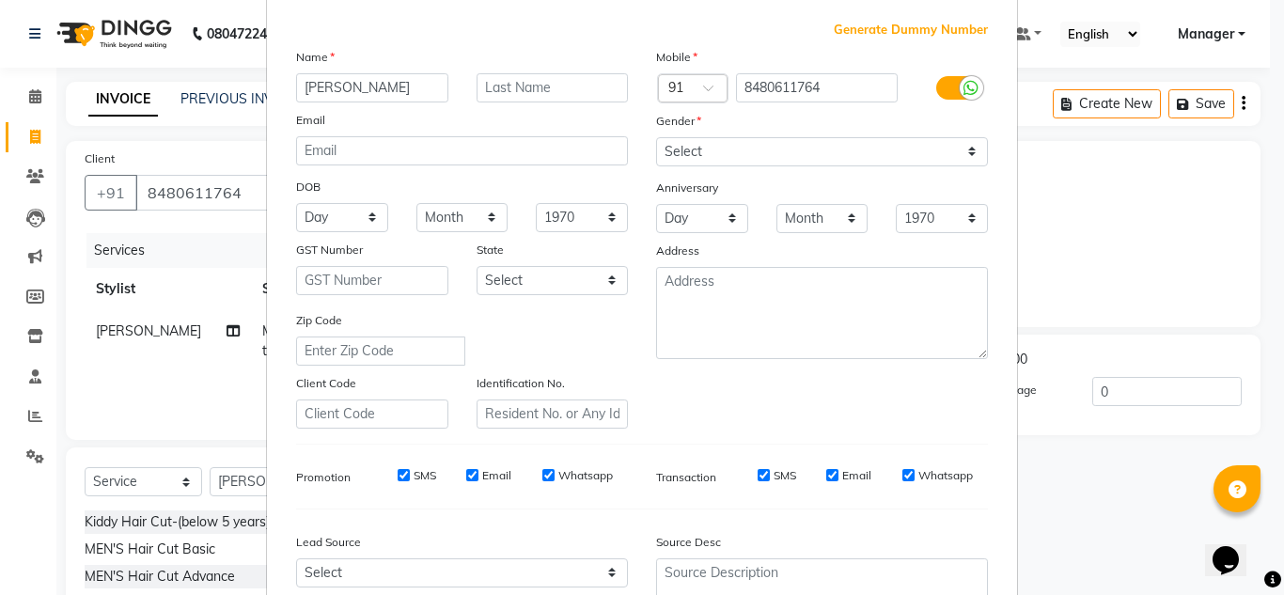
type input "[PERSON_NAME]"
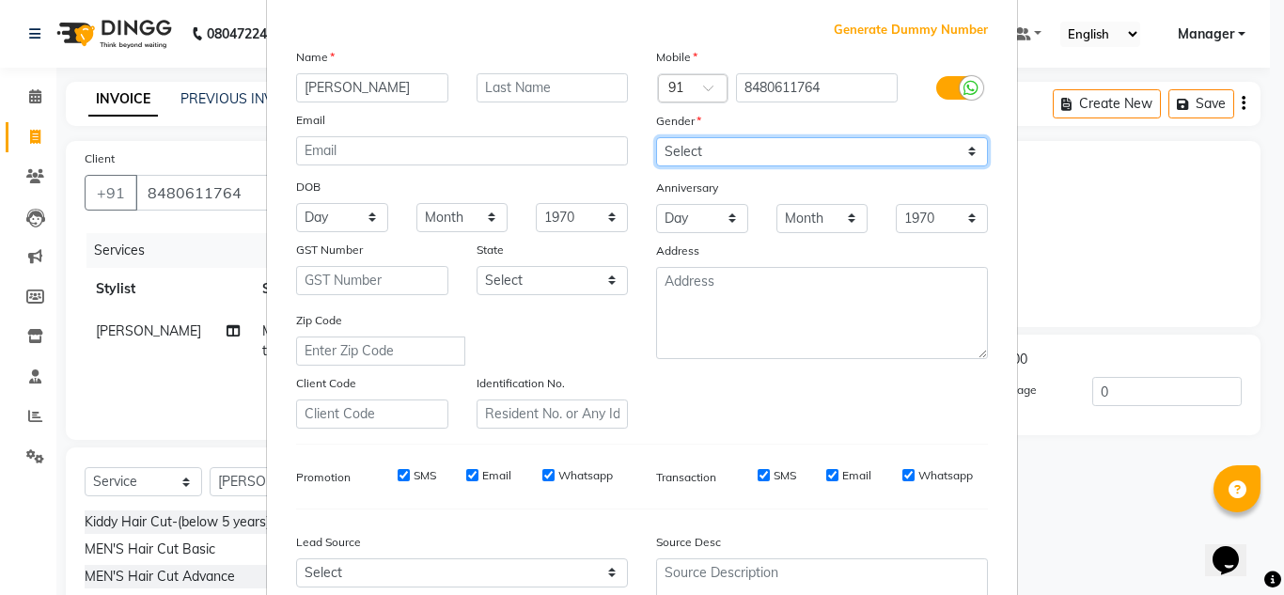
click at [694, 154] on select "Select [DEMOGRAPHIC_DATA] [DEMOGRAPHIC_DATA] Other Prefer Not To Say" at bounding box center [822, 151] width 332 height 29
select select "[DEMOGRAPHIC_DATA]"
click at [656, 137] on select "Select [DEMOGRAPHIC_DATA] [DEMOGRAPHIC_DATA] Other Prefer Not To Say" at bounding box center [822, 151] width 332 height 29
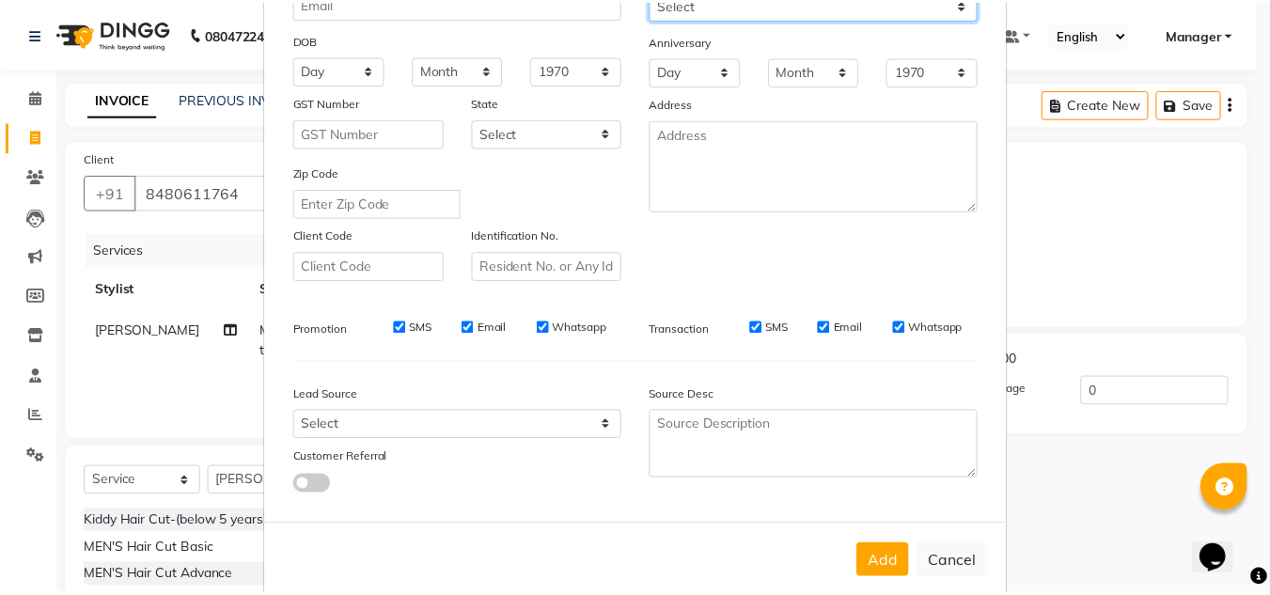
scroll to position [273, 0]
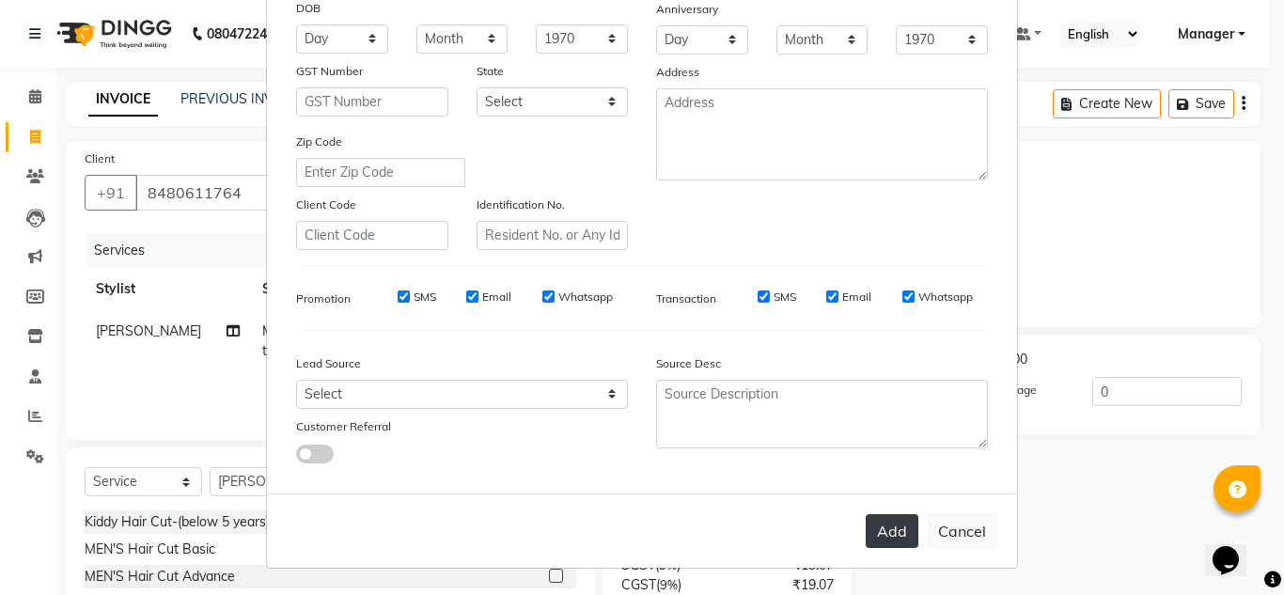
click at [896, 533] on button "Add" at bounding box center [891, 531] width 53 height 34
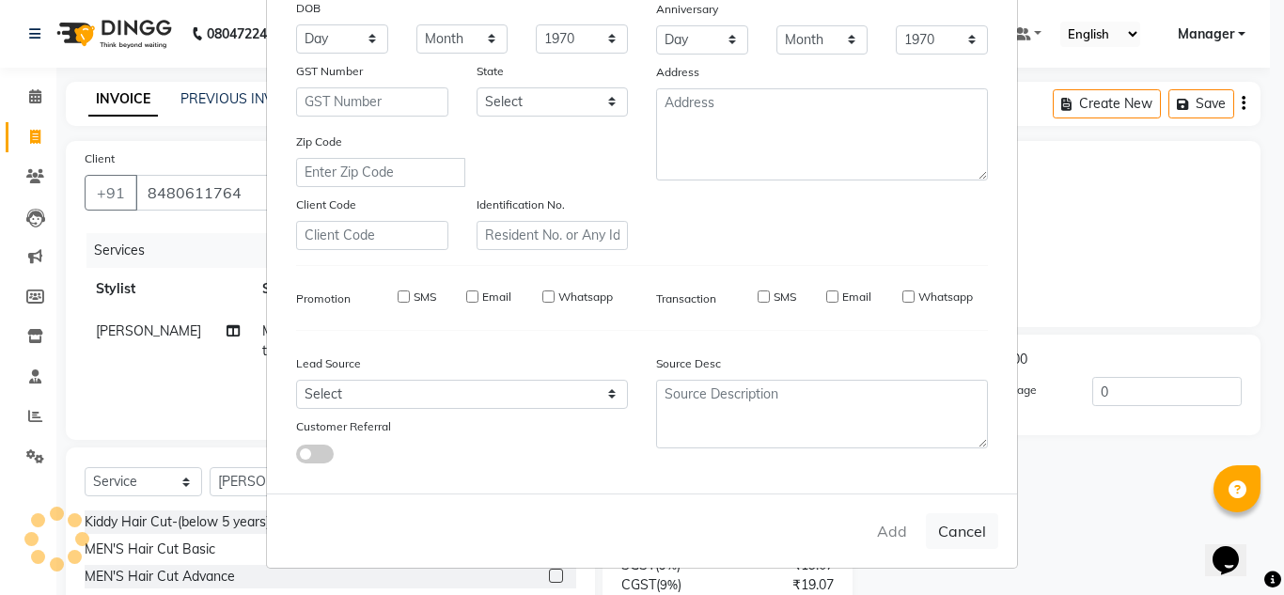
select select
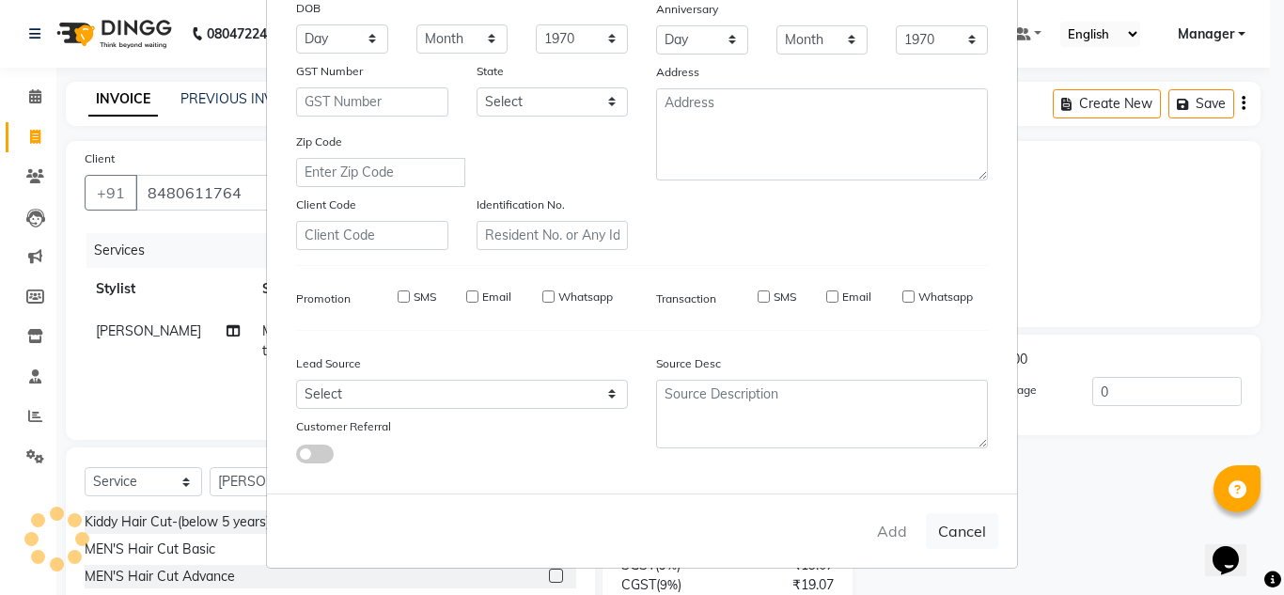
select select
checkbox input "false"
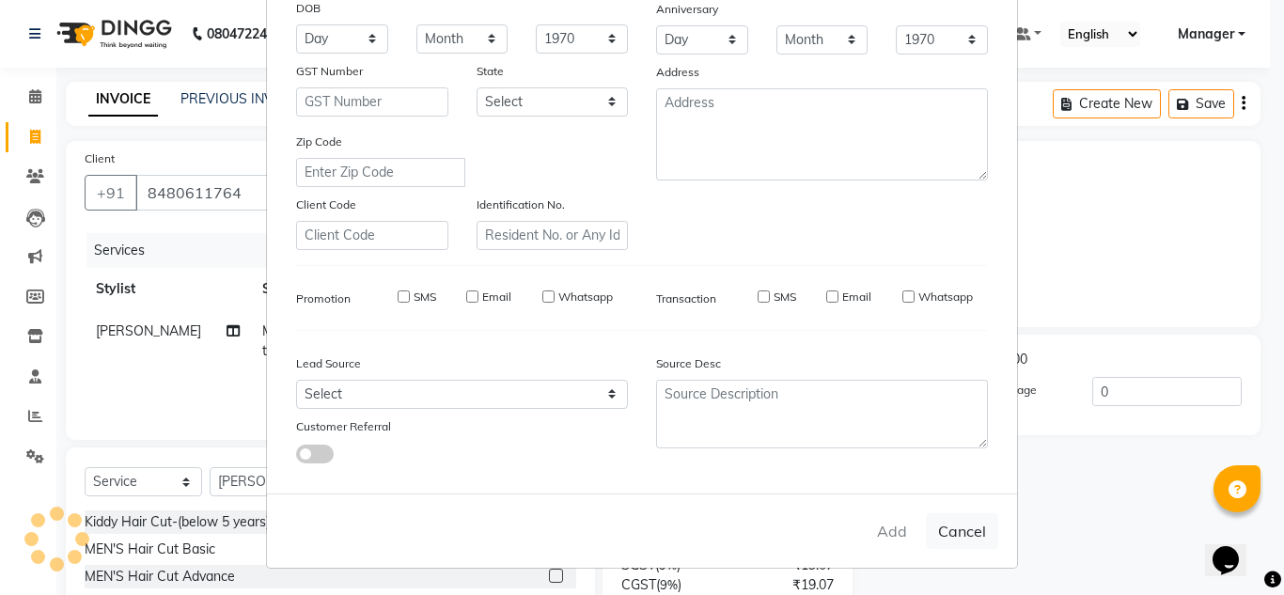
checkbox input "false"
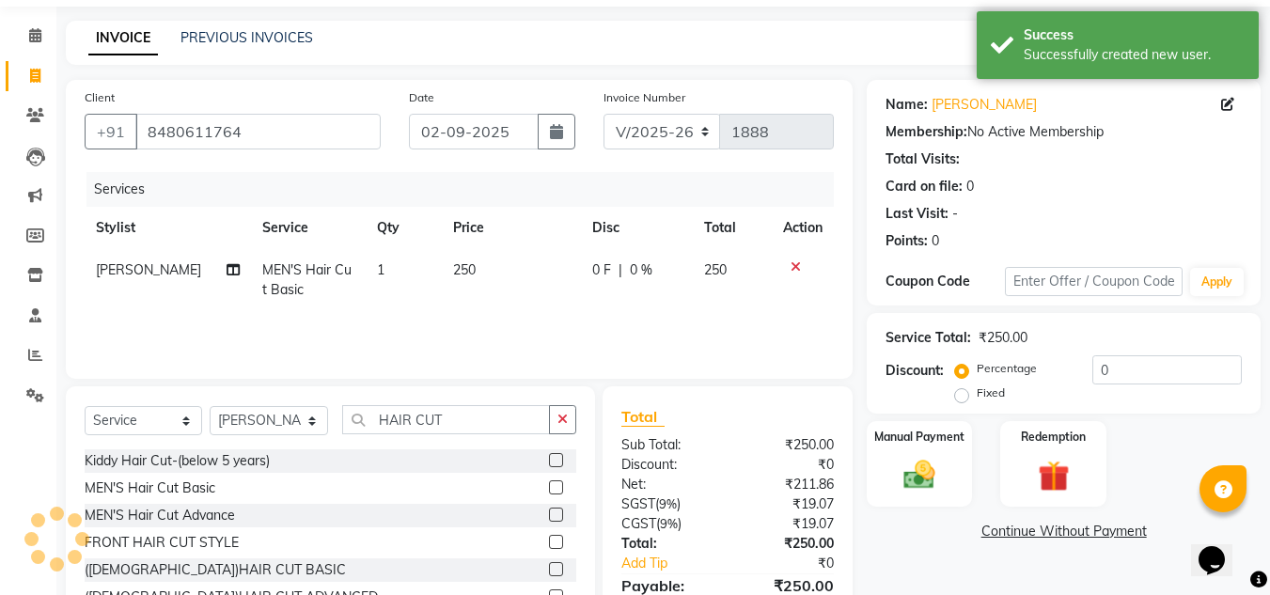
scroll to position [94, 0]
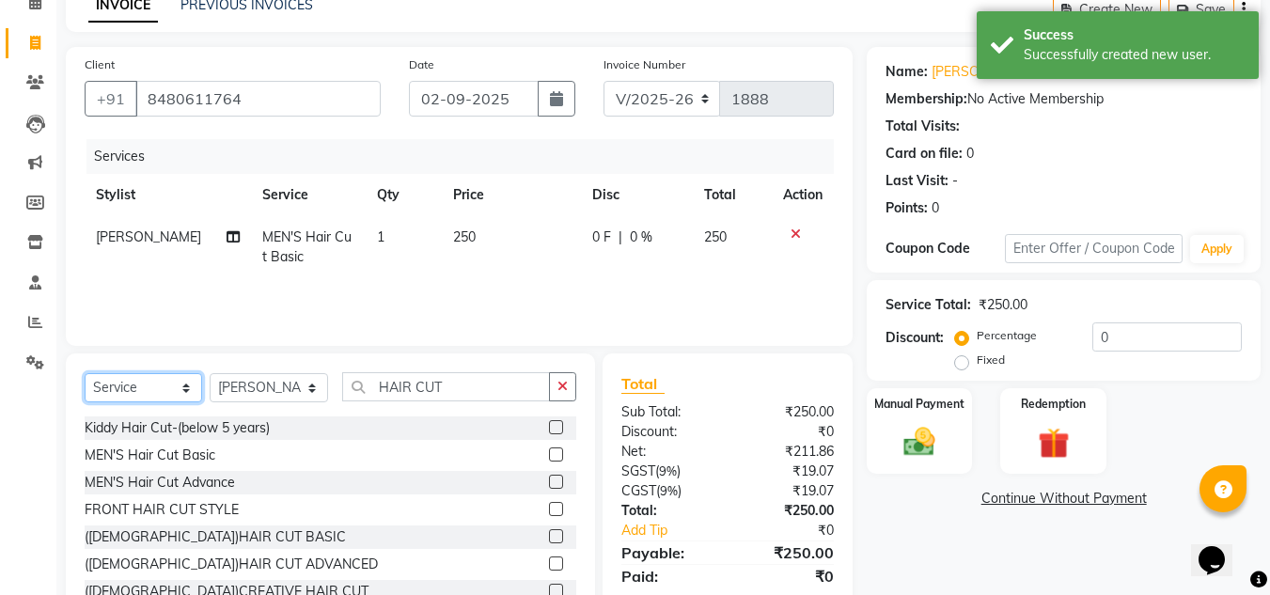
click at [154, 390] on select "Select Service Product Membership Package Voucher Prepaid Gift Card" at bounding box center [143, 387] width 117 height 29
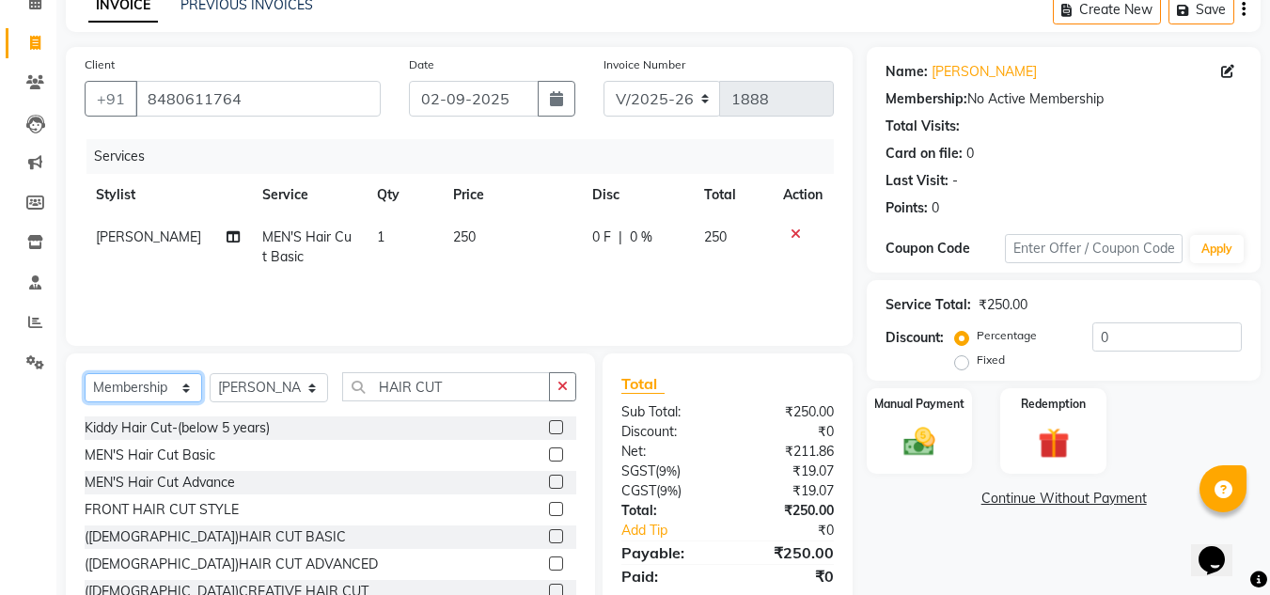
click at [85, 373] on select "Select Service Product Membership Package Voucher Prepaid Gift Card" at bounding box center [143, 387] width 117 height 29
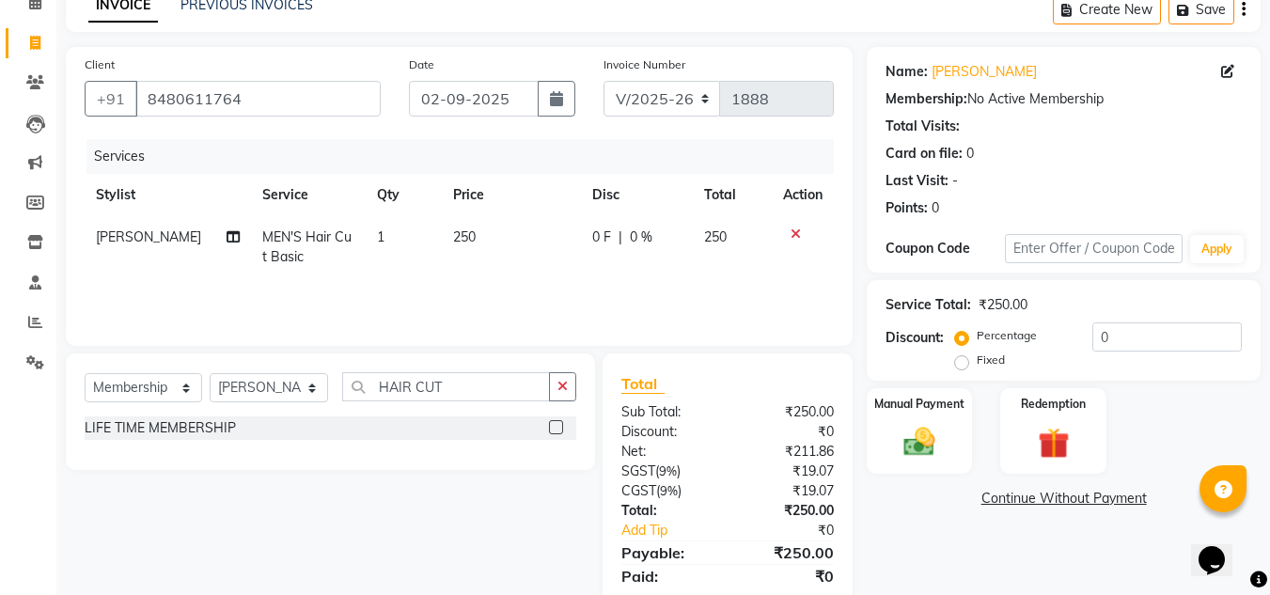
click at [555, 429] on label at bounding box center [556, 427] width 14 height 14
click at [555, 429] on input "checkbox" at bounding box center [555, 428] width 12 height 12
select select "select"
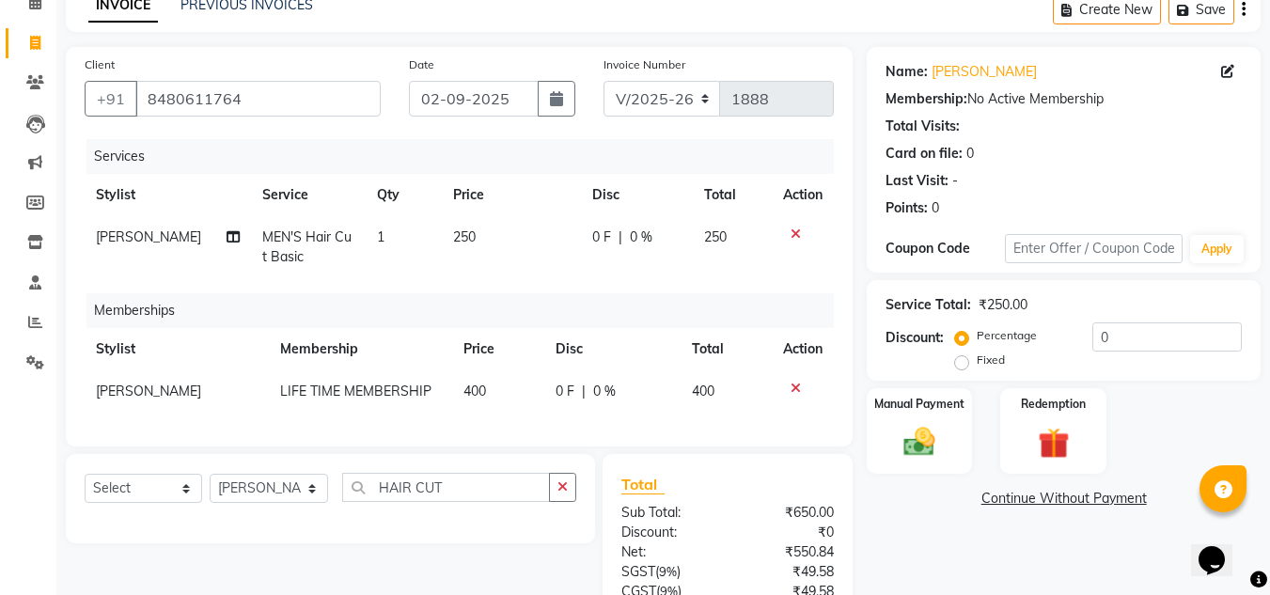
click at [556, 386] on span "0 F" at bounding box center [564, 392] width 19 height 20
select select "69893"
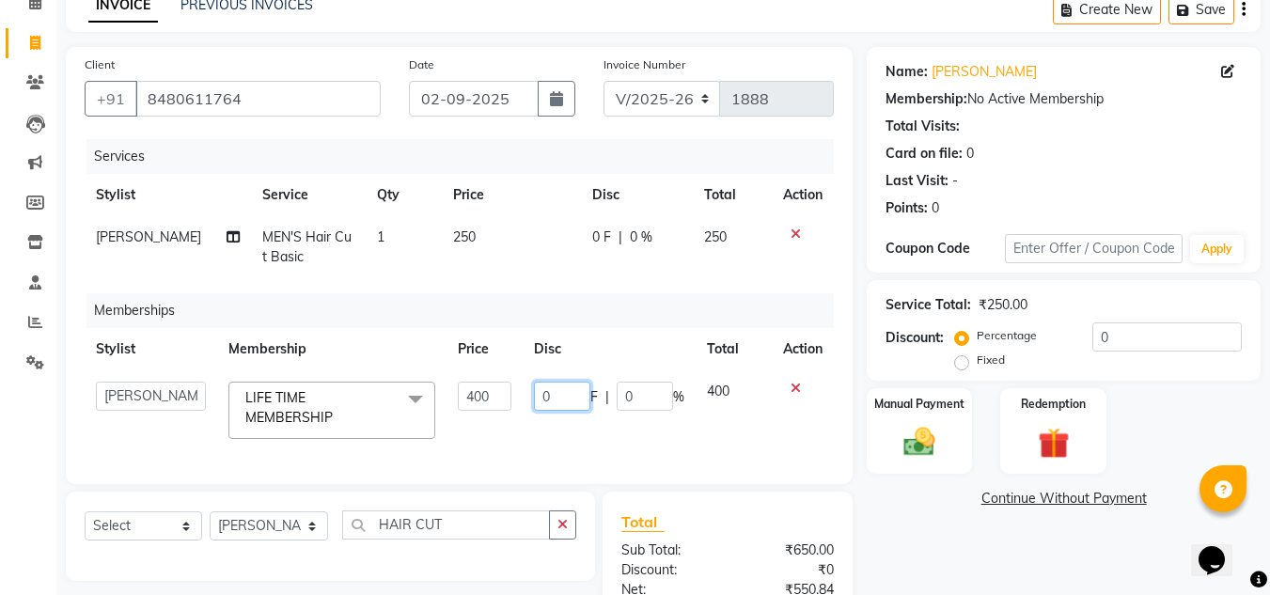
click at [560, 391] on input "0" at bounding box center [562, 396] width 56 height 29
type input "400"
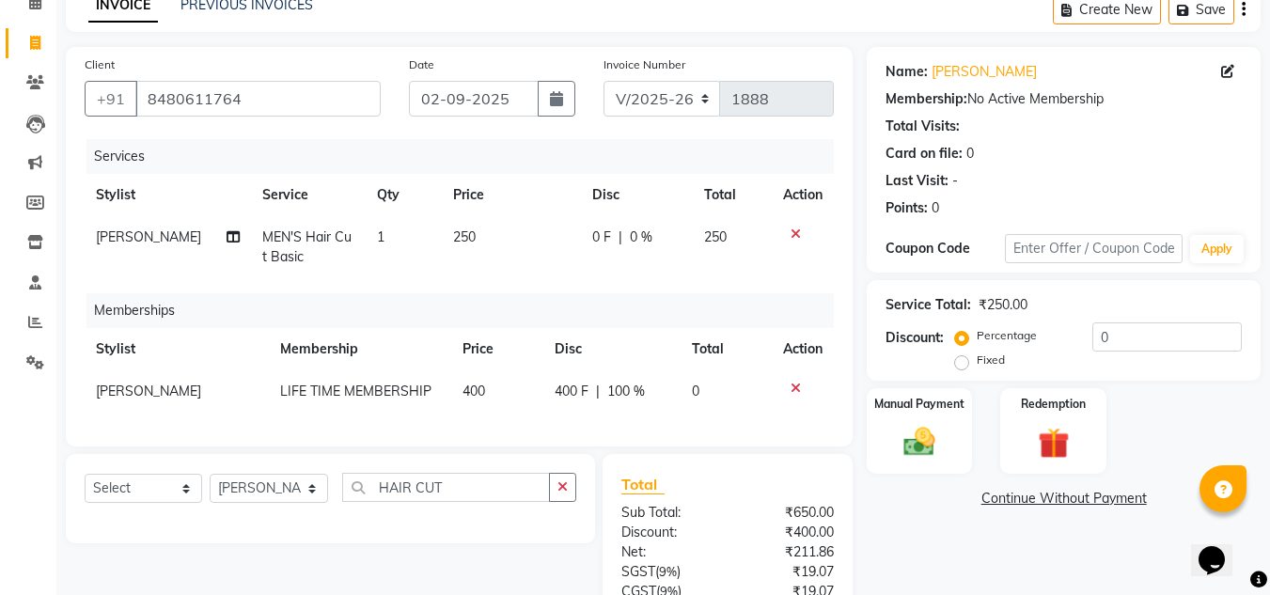
click at [522, 446] on div "Client [PHONE_NUMBER] Date [DATE] Invoice Number V/2025 V/[PHONE_NUMBER] Servic…" at bounding box center [459, 246] width 787 height 399
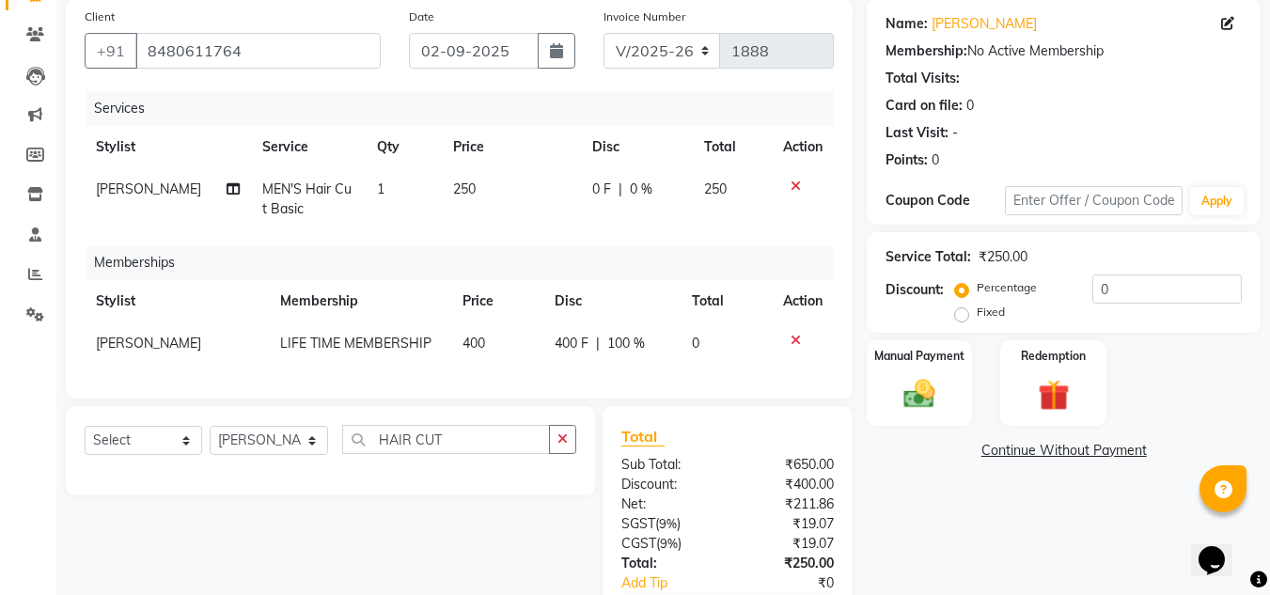
scroll to position [188, 0]
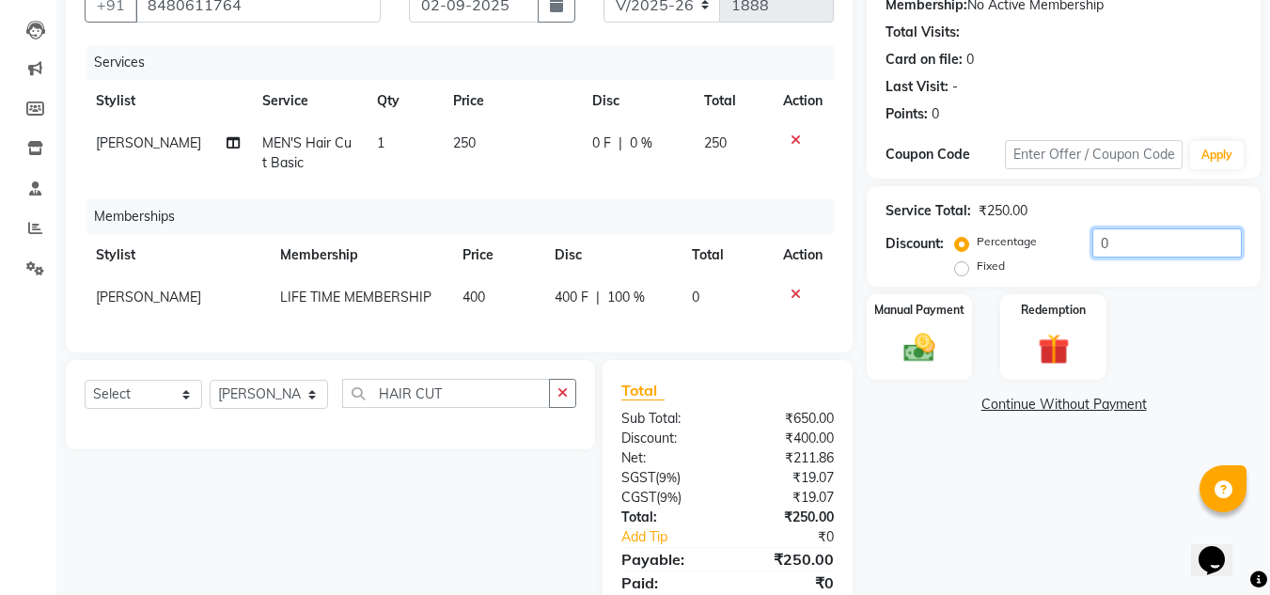
click at [1118, 242] on input "0" at bounding box center [1166, 242] width 149 height 29
type input "20"
click at [917, 352] on img at bounding box center [919, 348] width 53 height 38
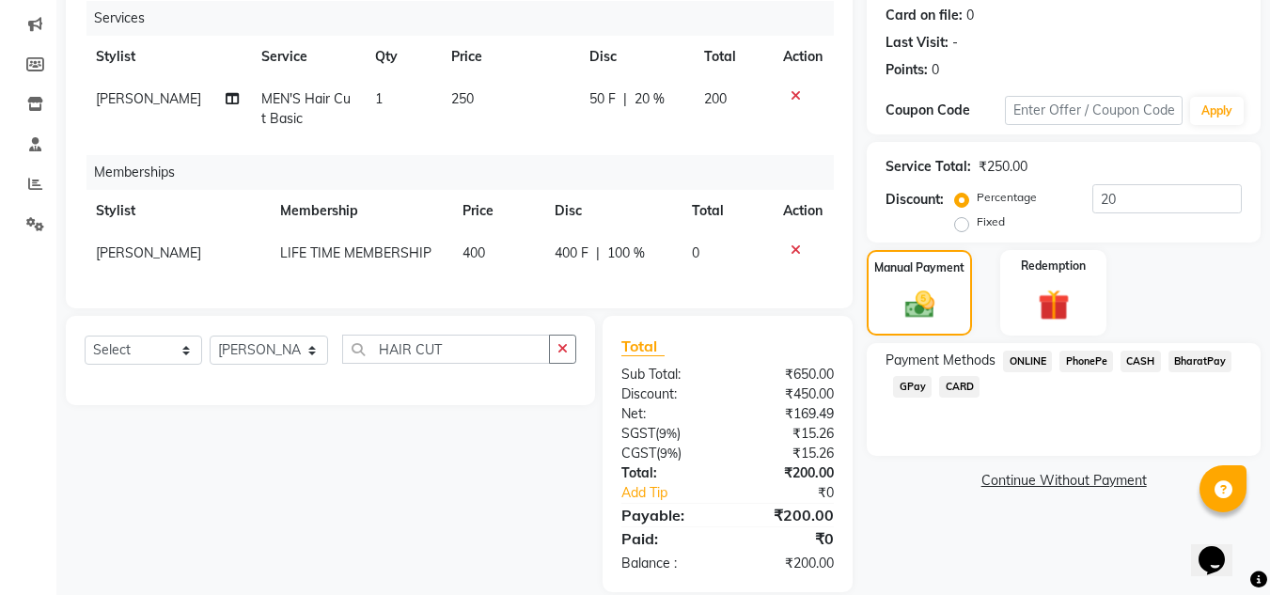
scroll to position [272, 0]
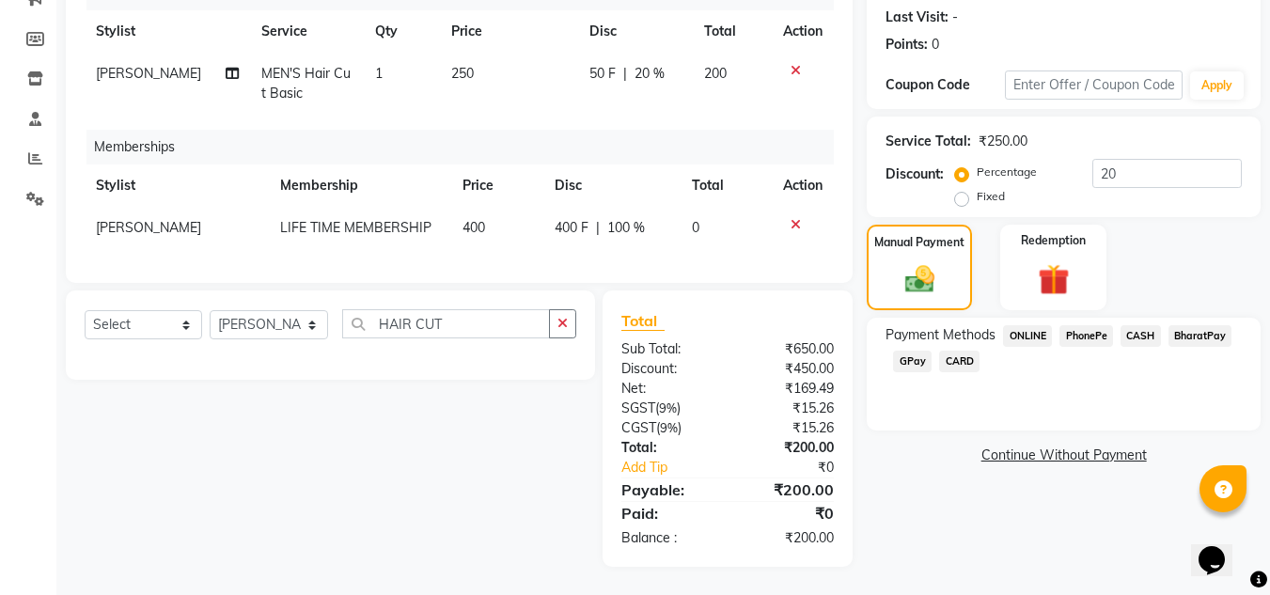
click at [966, 351] on span "CARD" at bounding box center [959, 362] width 40 height 22
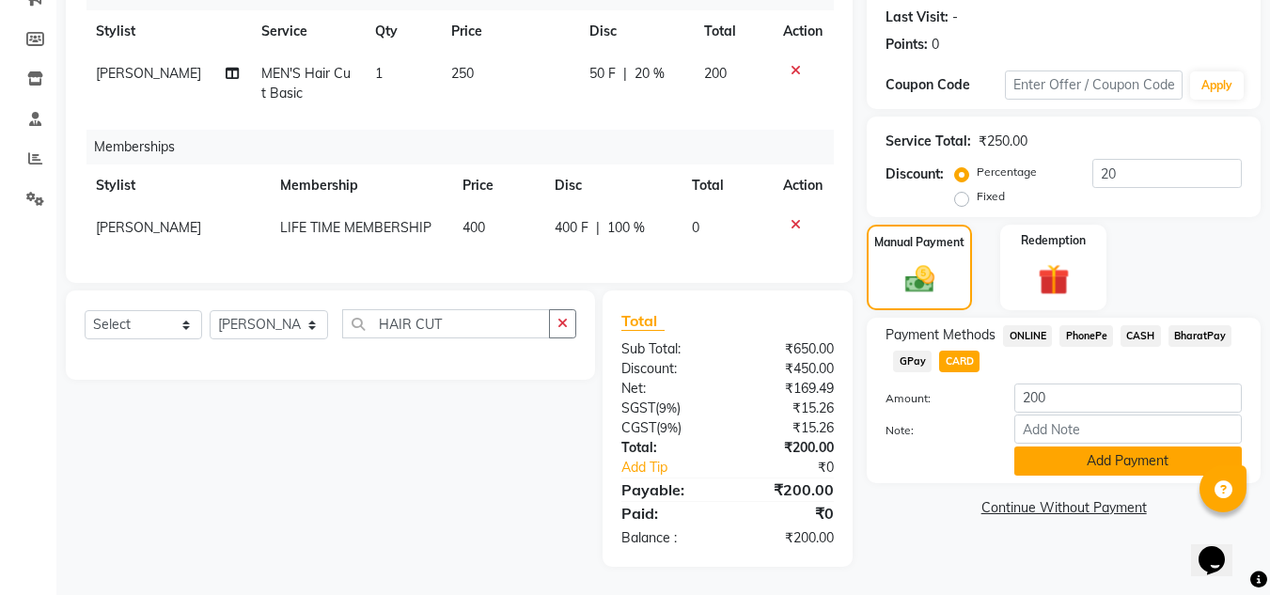
click at [1109, 447] on button "Add Payment" at bounding box center [1127, 460] width 227 height 29
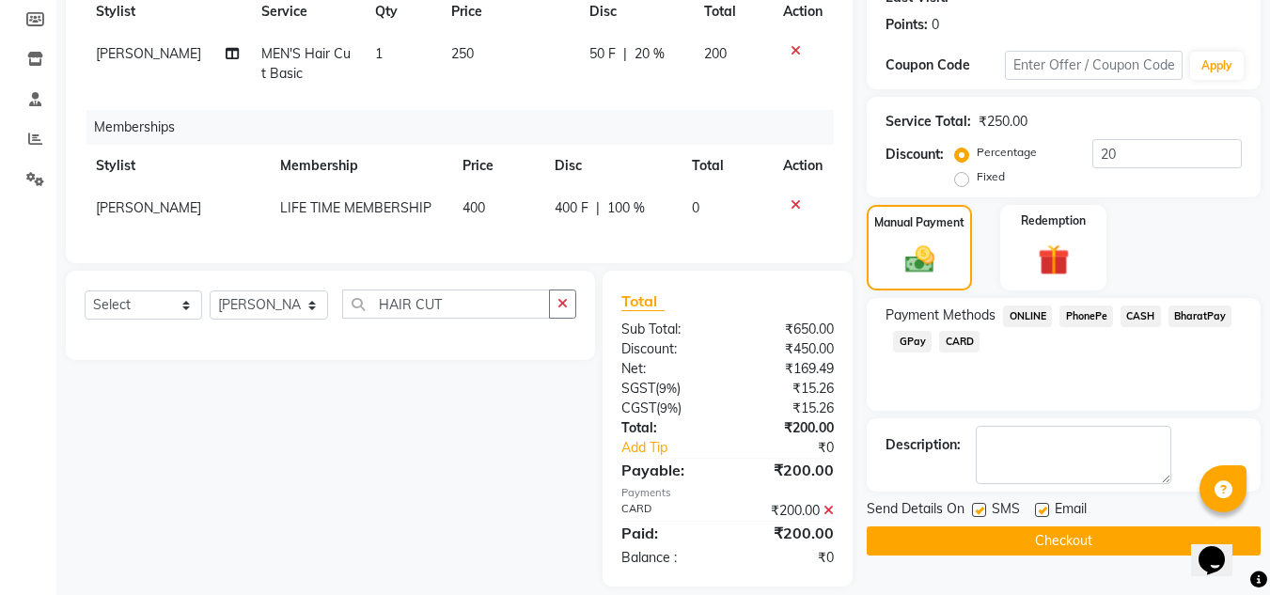
scroll to position [311, 0]
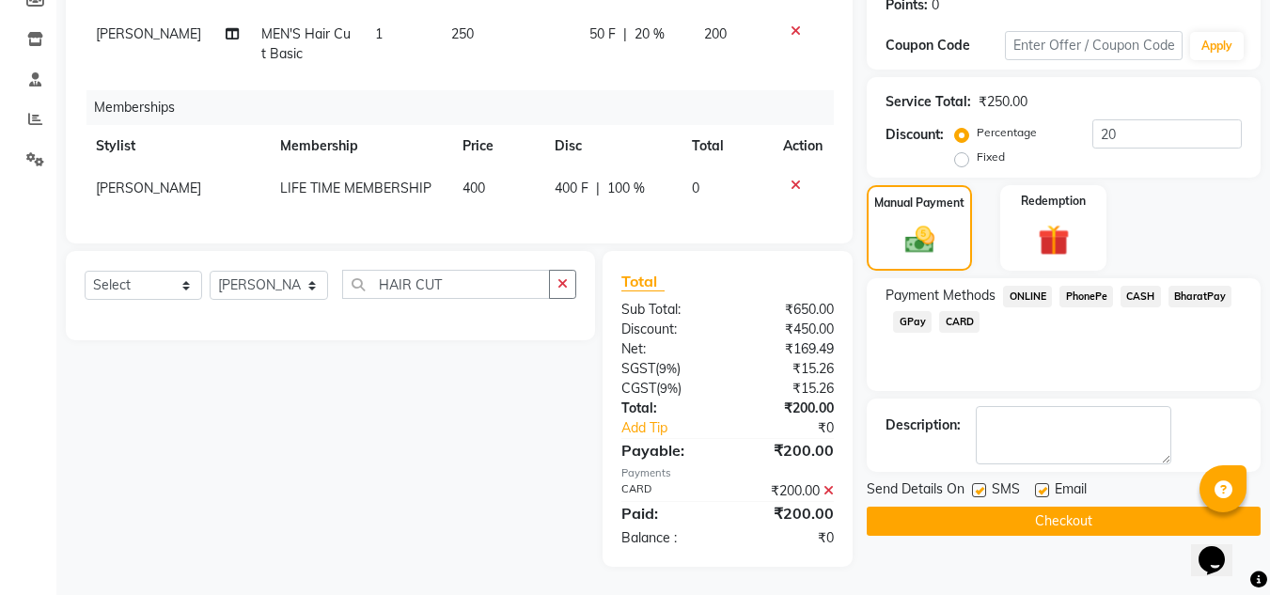
click at [1006, 507] on button "Checkout" at bounding box center [1063, 521] width 394 height 29
